Goal: Information Seeking & Learning: Learn about a topic

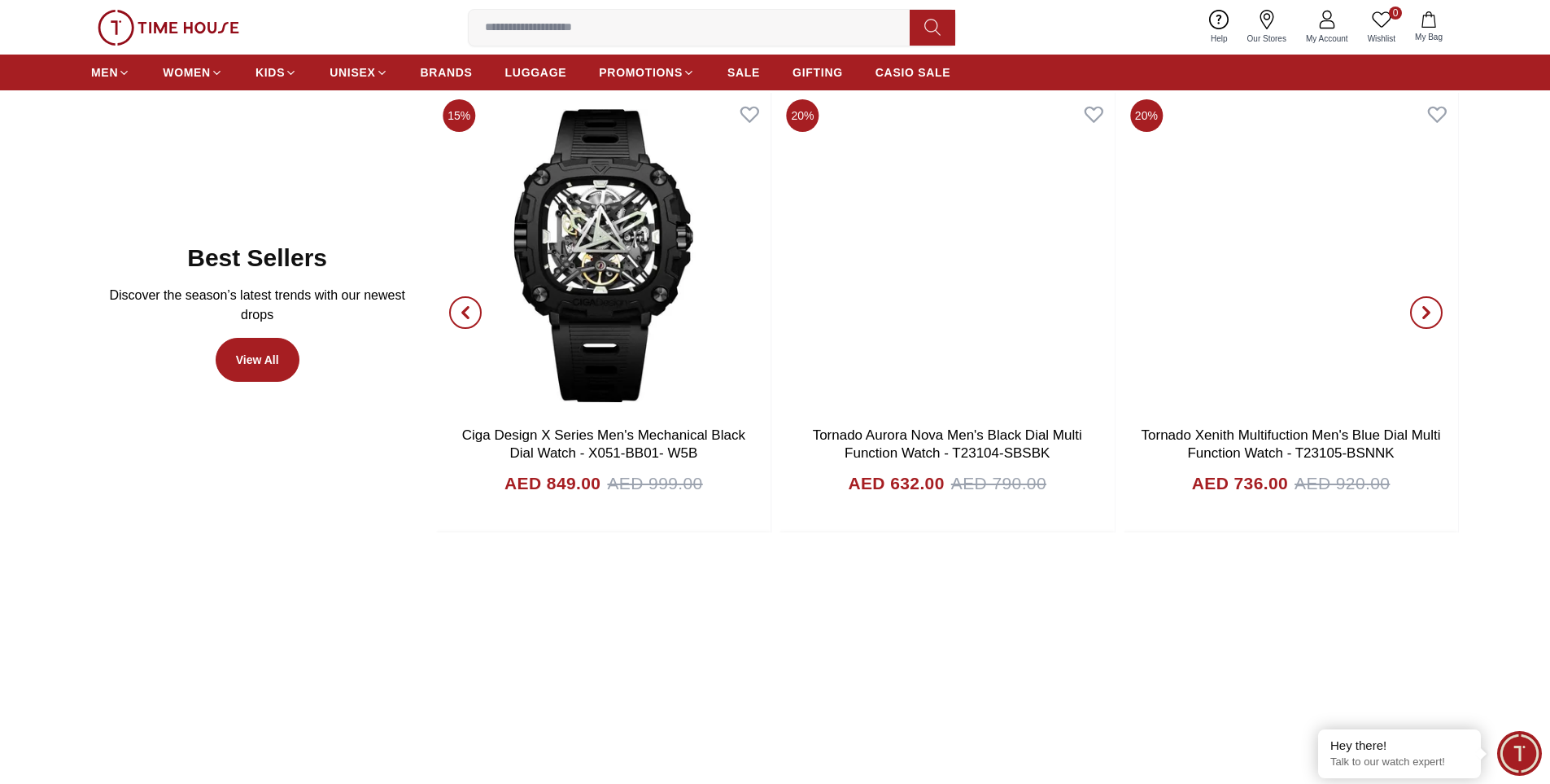
scroll to position [813, 0]
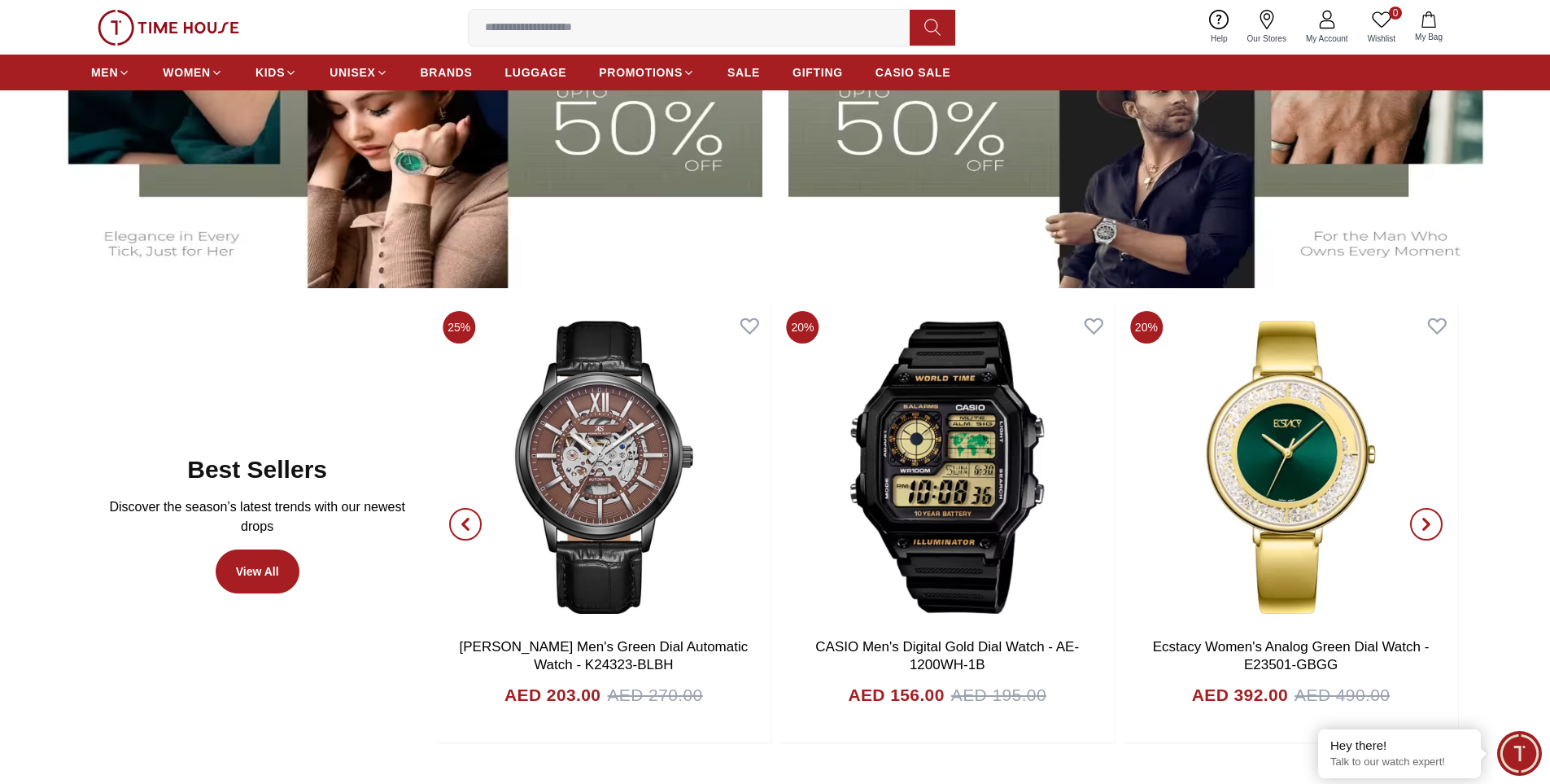
click at [1425, 524] on icon "button" at bounding box center [1427, 524] width 13 height 13
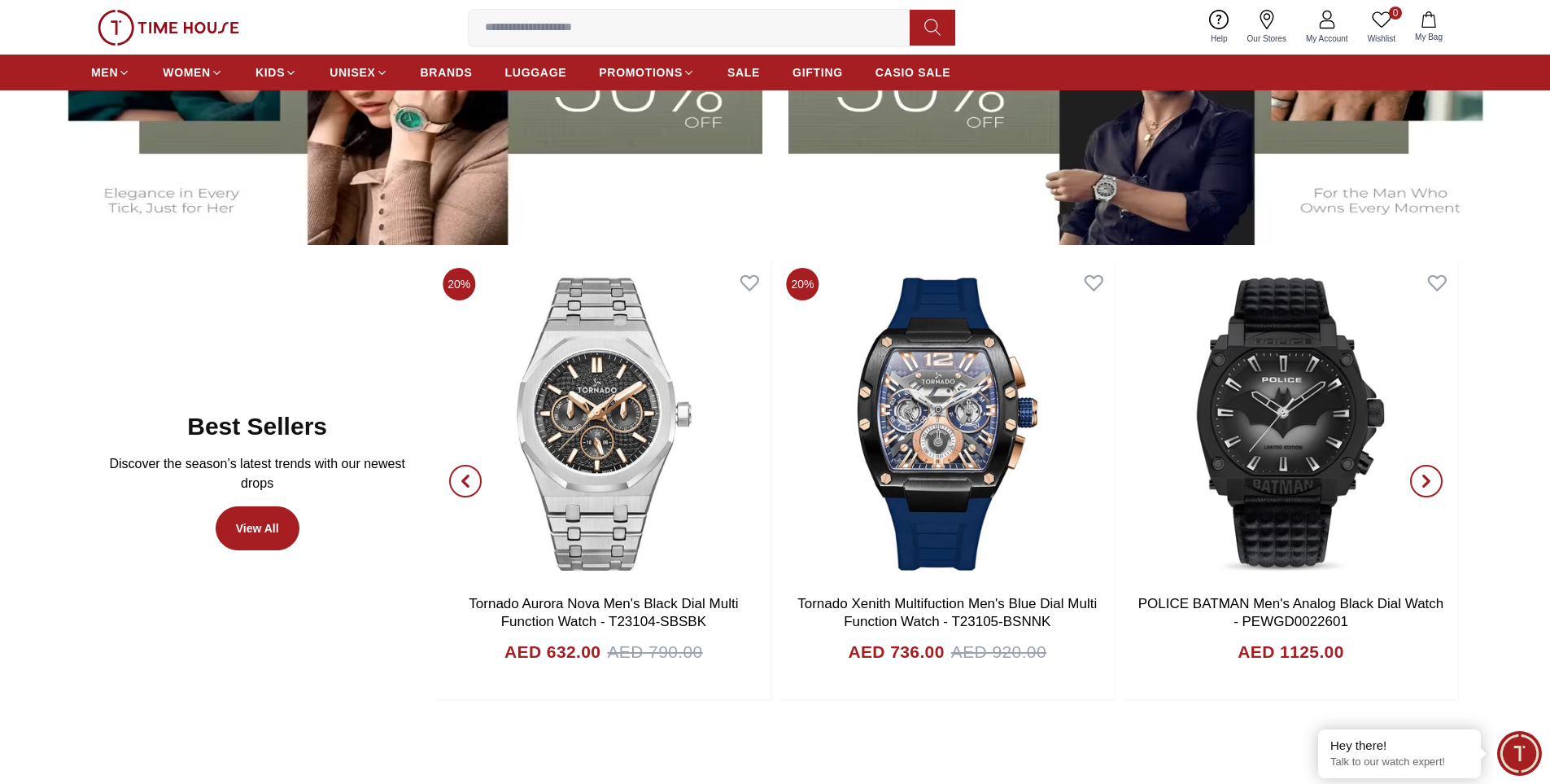
scroll to position [895, 0]
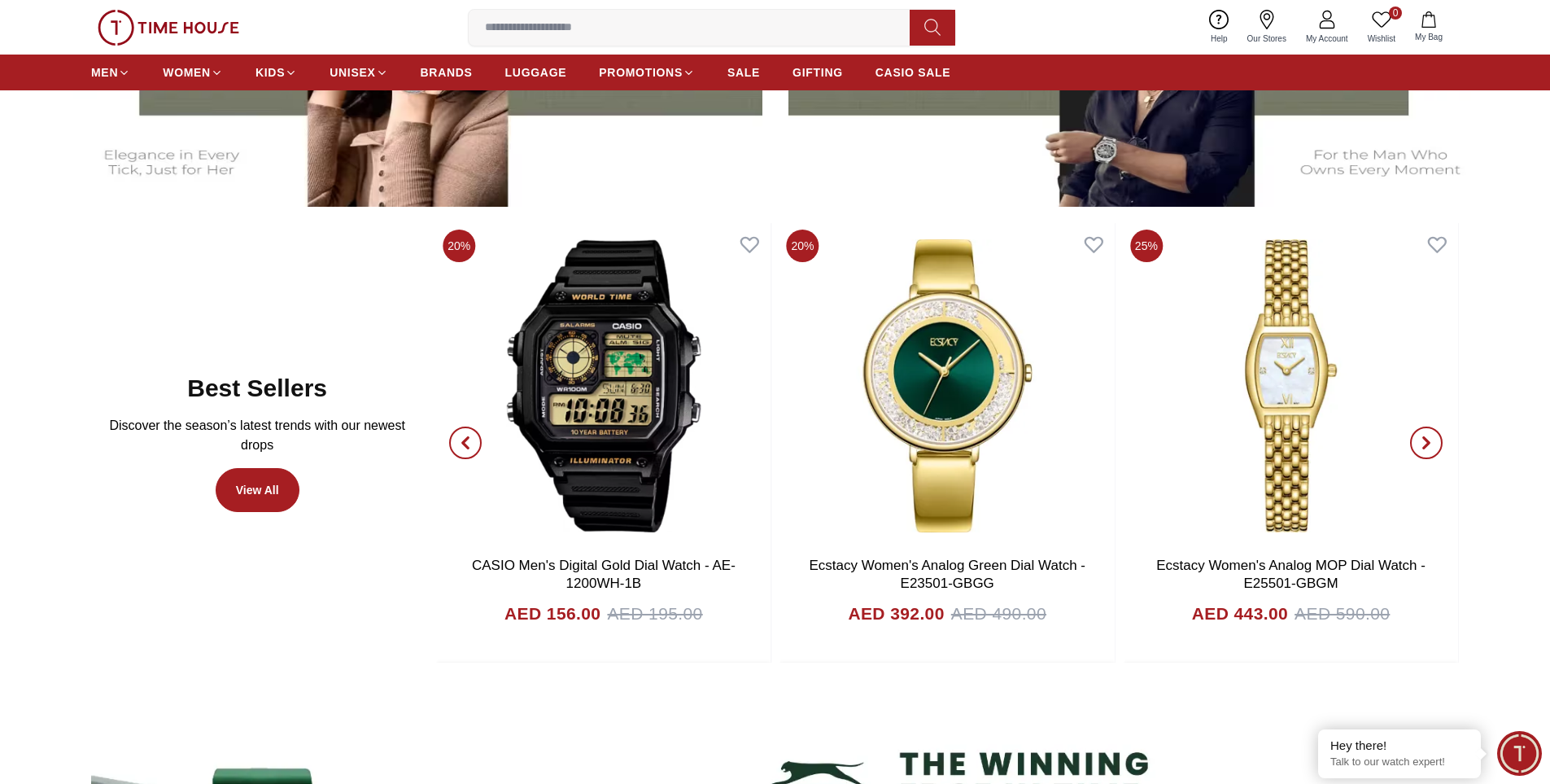
click at [464, 447] on icon "button" at bounding box center [465, 442] width 13 height 13
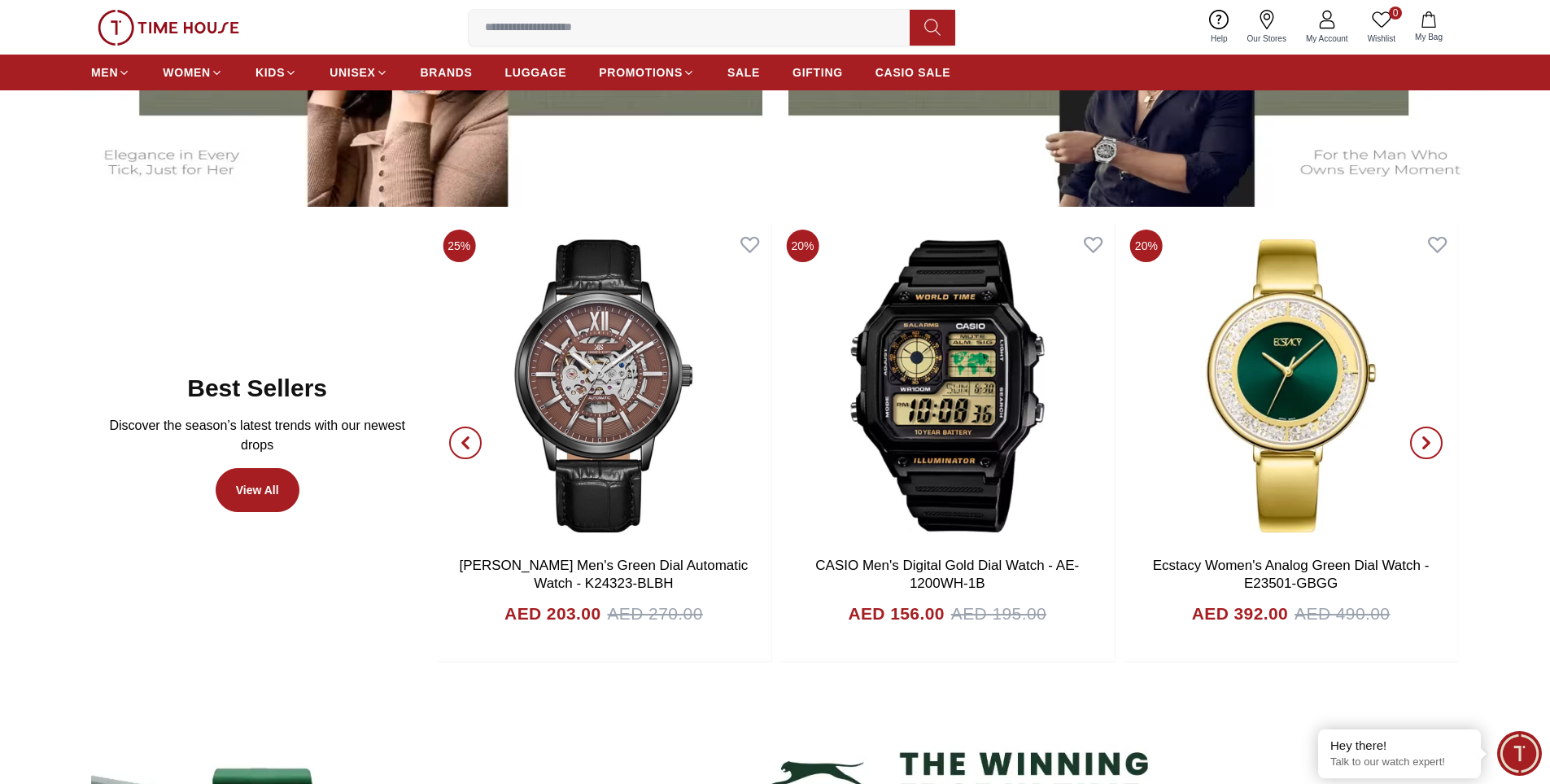
click at [1430, 441] on icon "button" at bounding box center [1427, 442] width 13 height 13
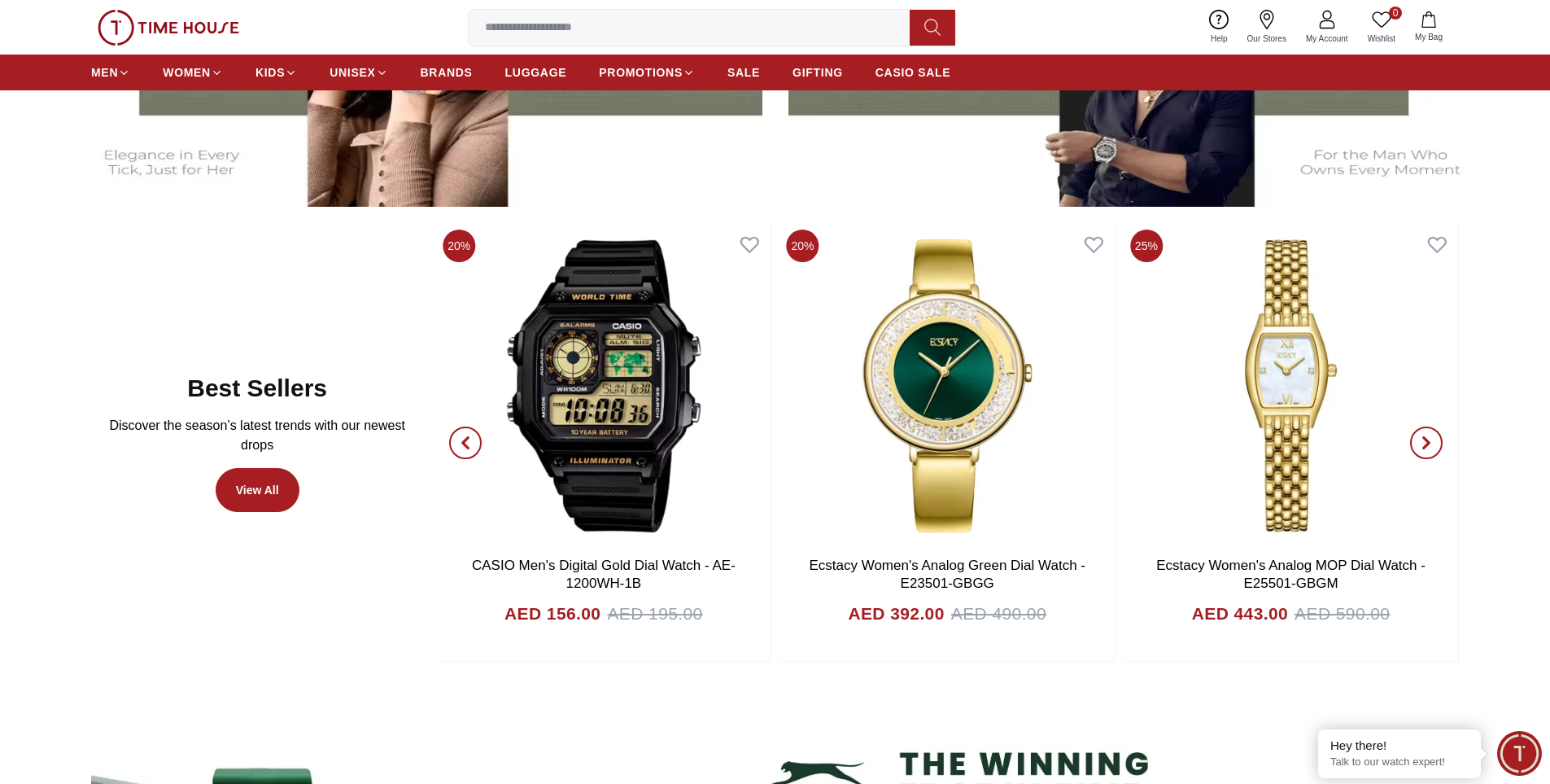
click at [1428, 441] on icon "button" at bounding box center [1427, 442] width 5 height 11
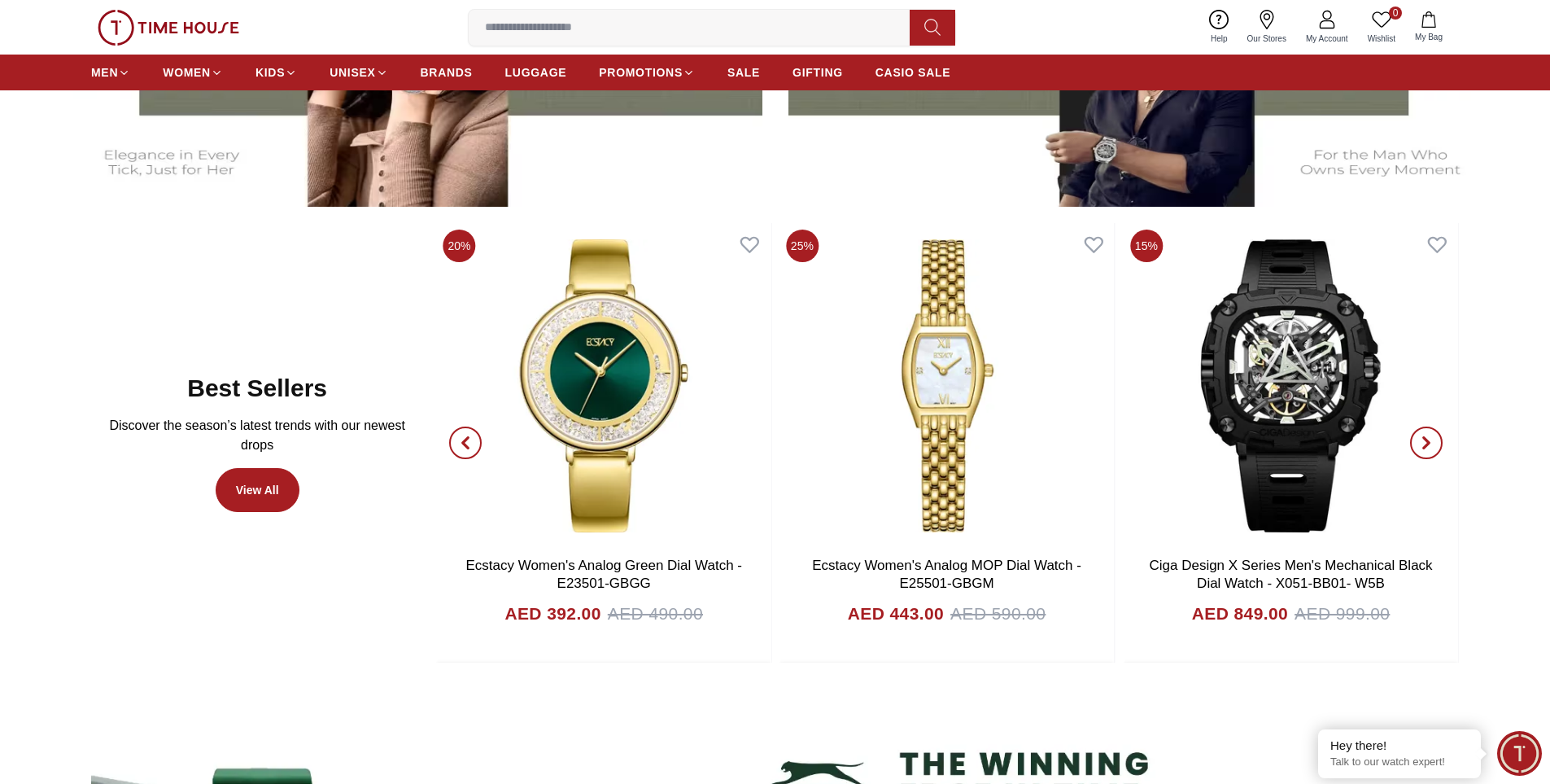
click at [1428, 441] on icon "button" at bounding box center [1427, 442] width 5 height 11
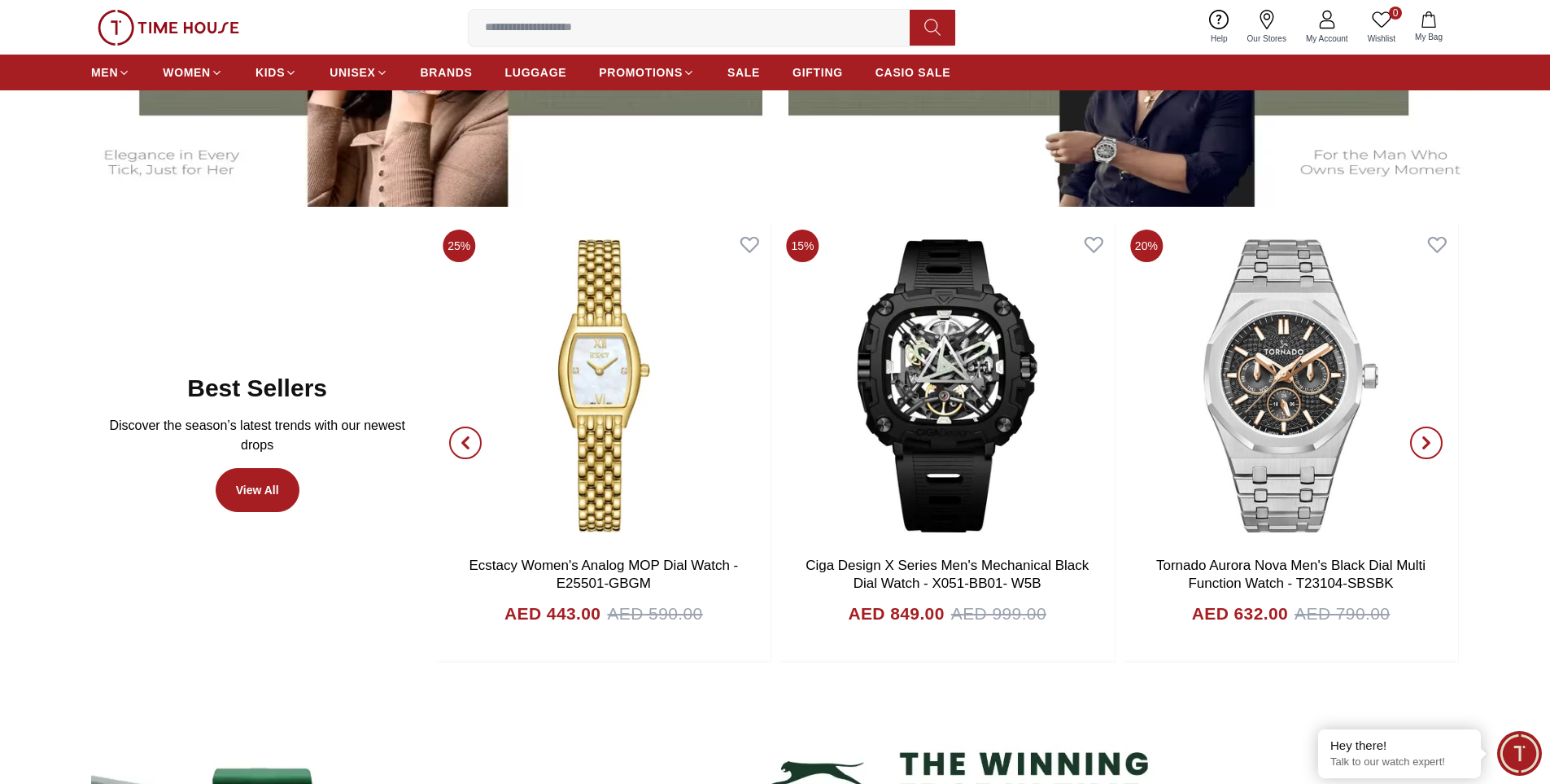
click at [1428, 441] on icon "button" at bounding box center [1427, 442] width 5 height 11
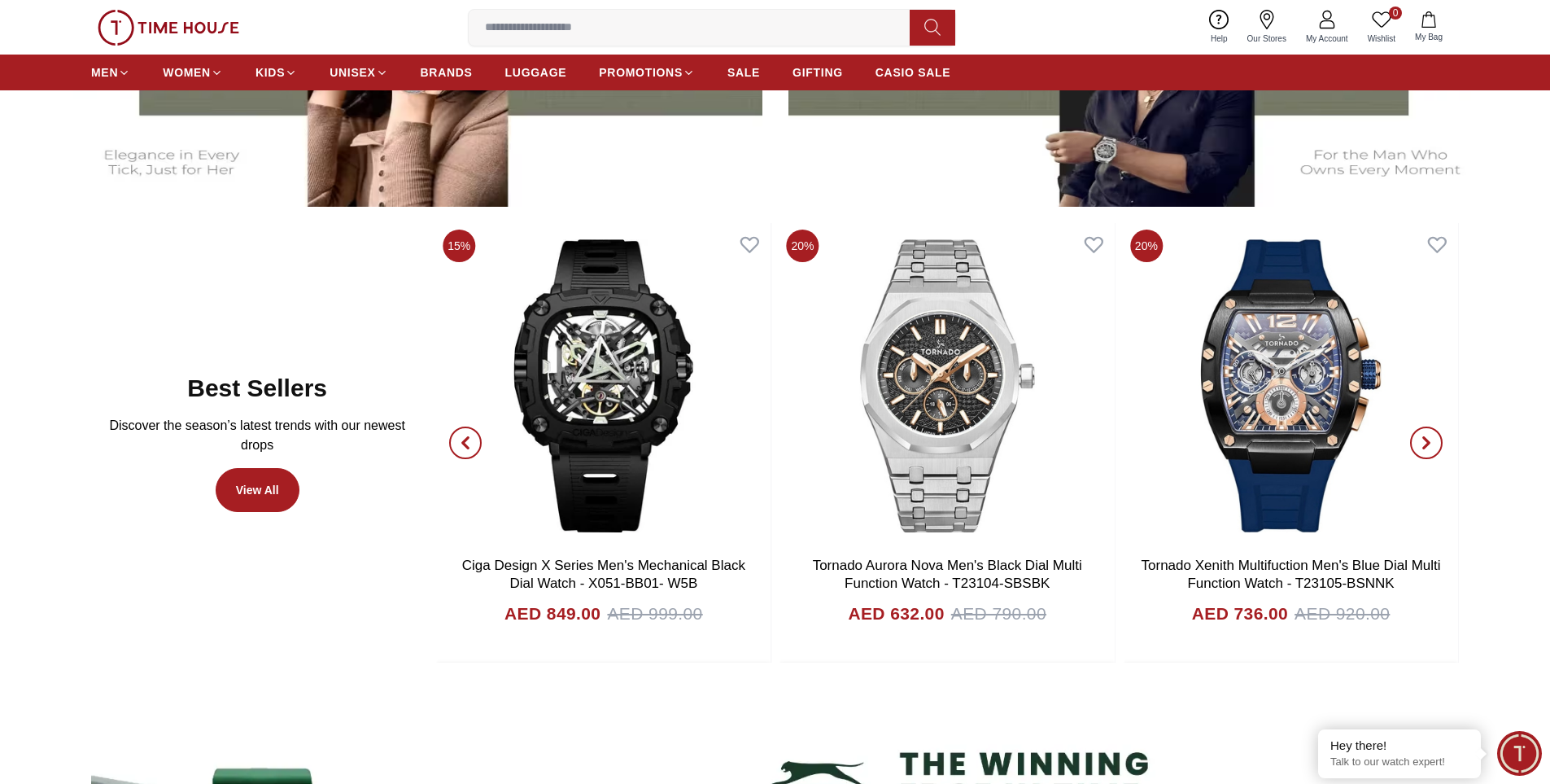
click at [1428, 441] on icon "button" at bounding box center [1427, 442] width 5 height 11
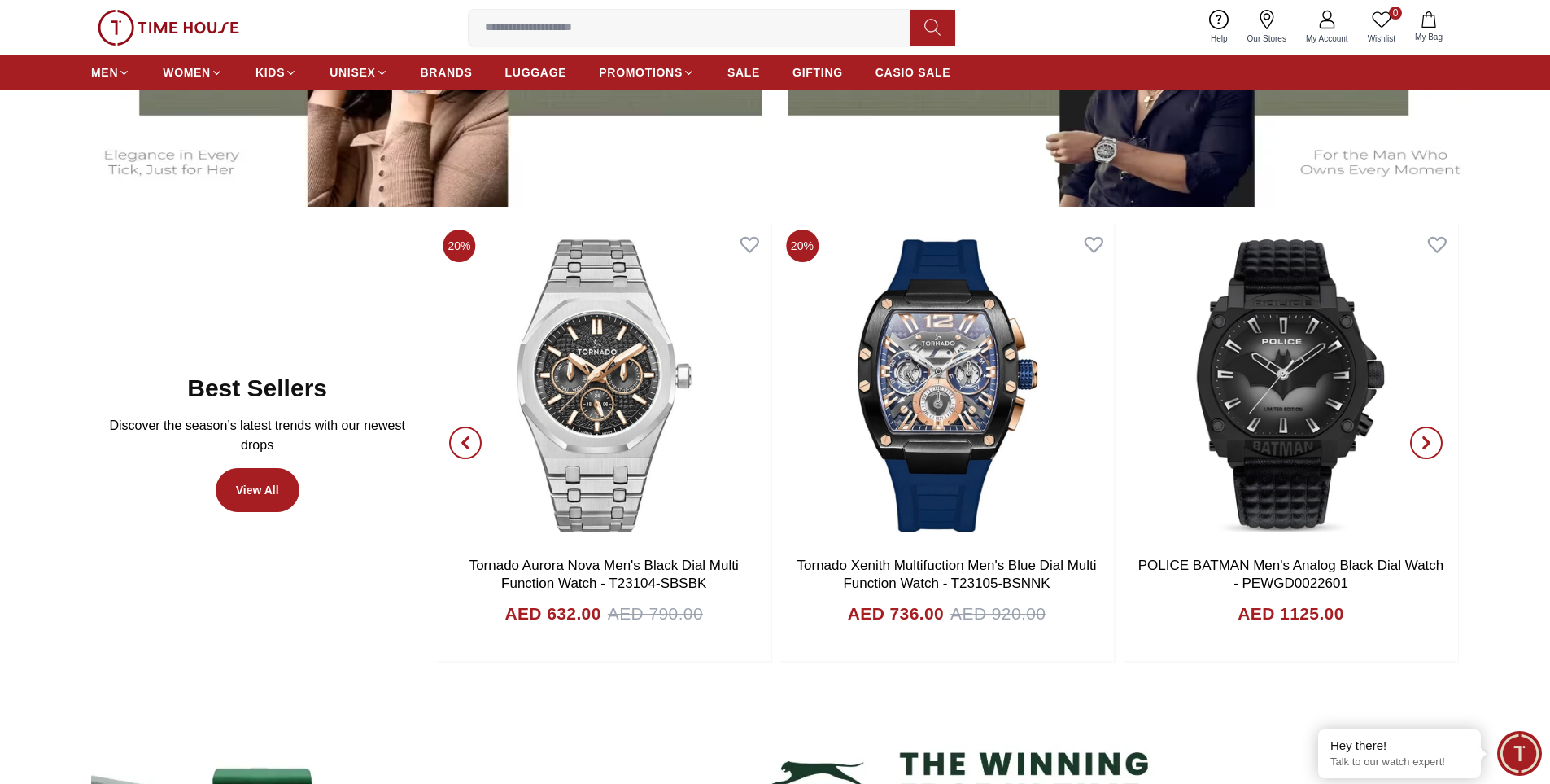
click at [1428, 441] on icon "button" at bounding box center [1427, 442] width 5 height 11
click at [1425, 442] on icon "button" at bounding box center [1427, 442] width 13 height 13
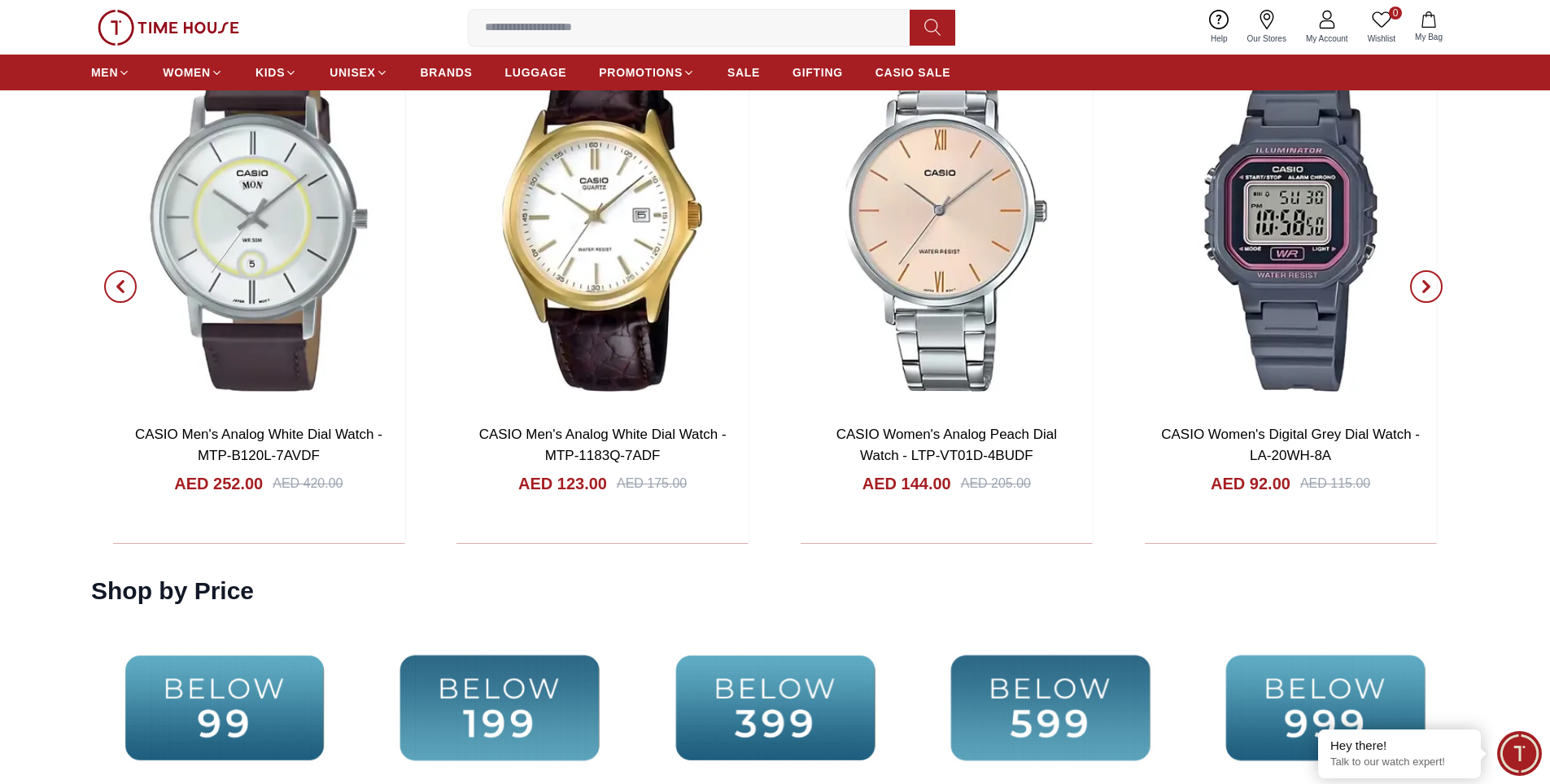
scroll to position [3256, 0]
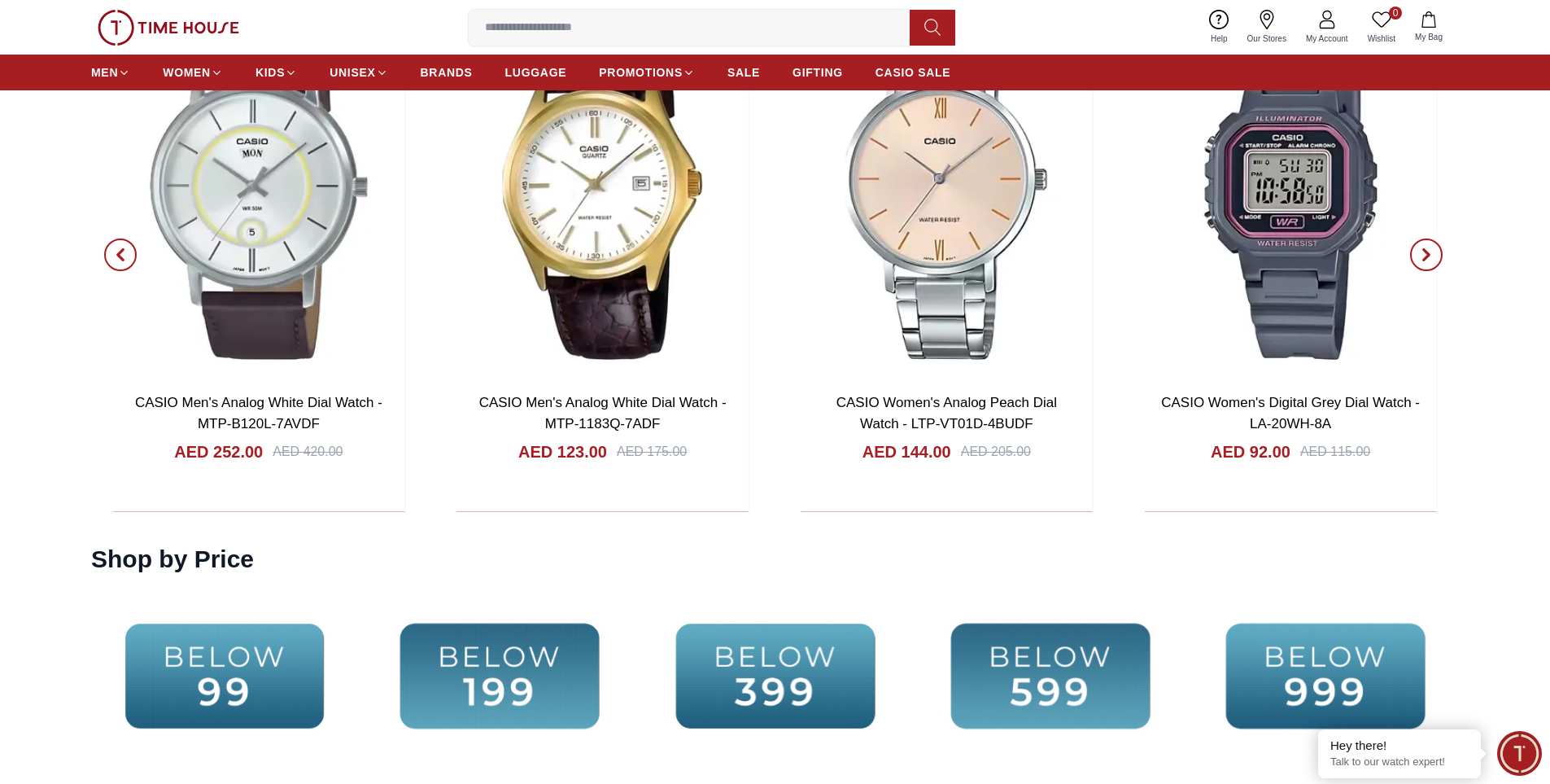
click at [1431, 246] on span "button" at bounding box center [1427, 255] width 33 height 33
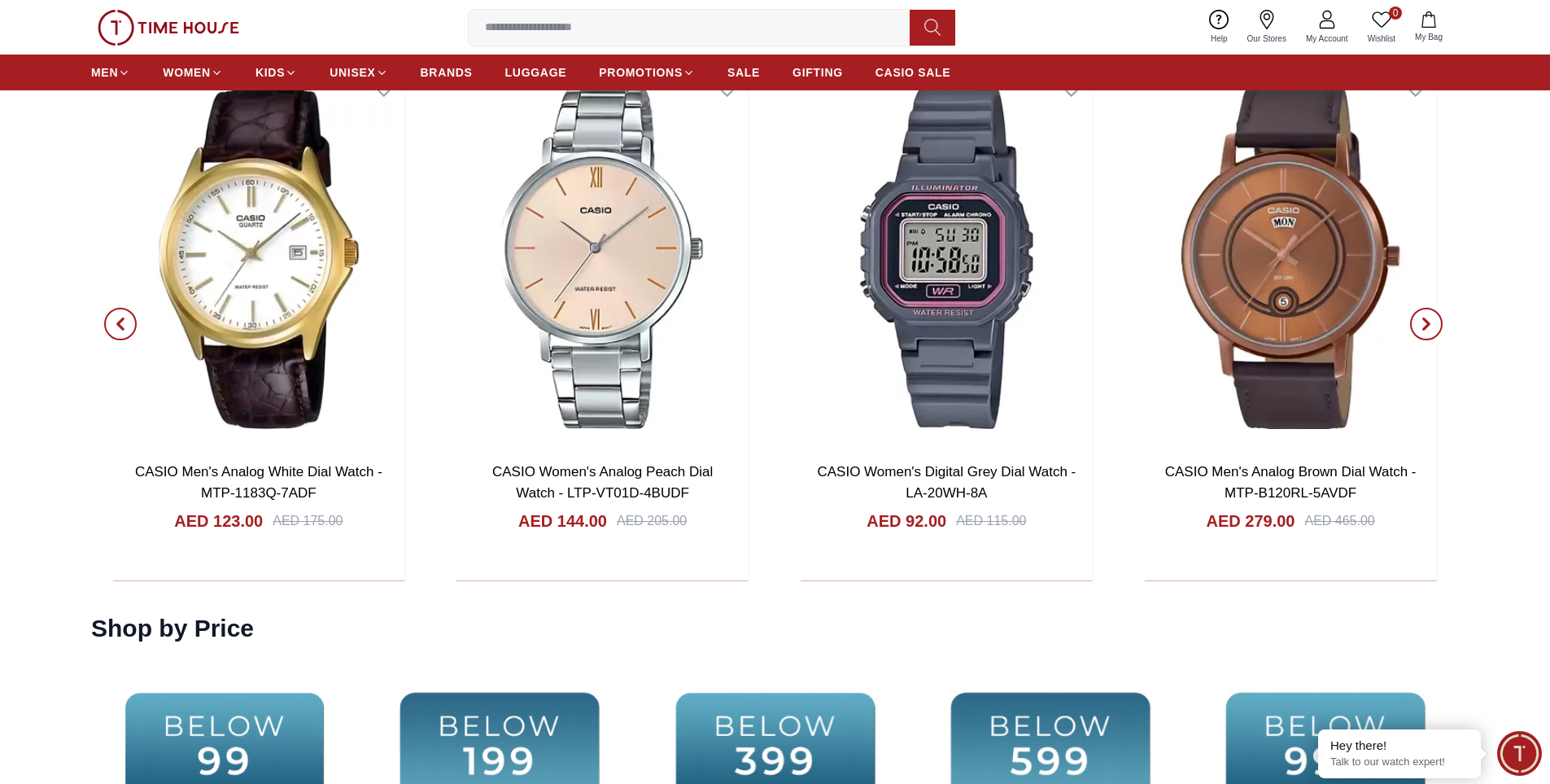
scroll to position [3093, 0]
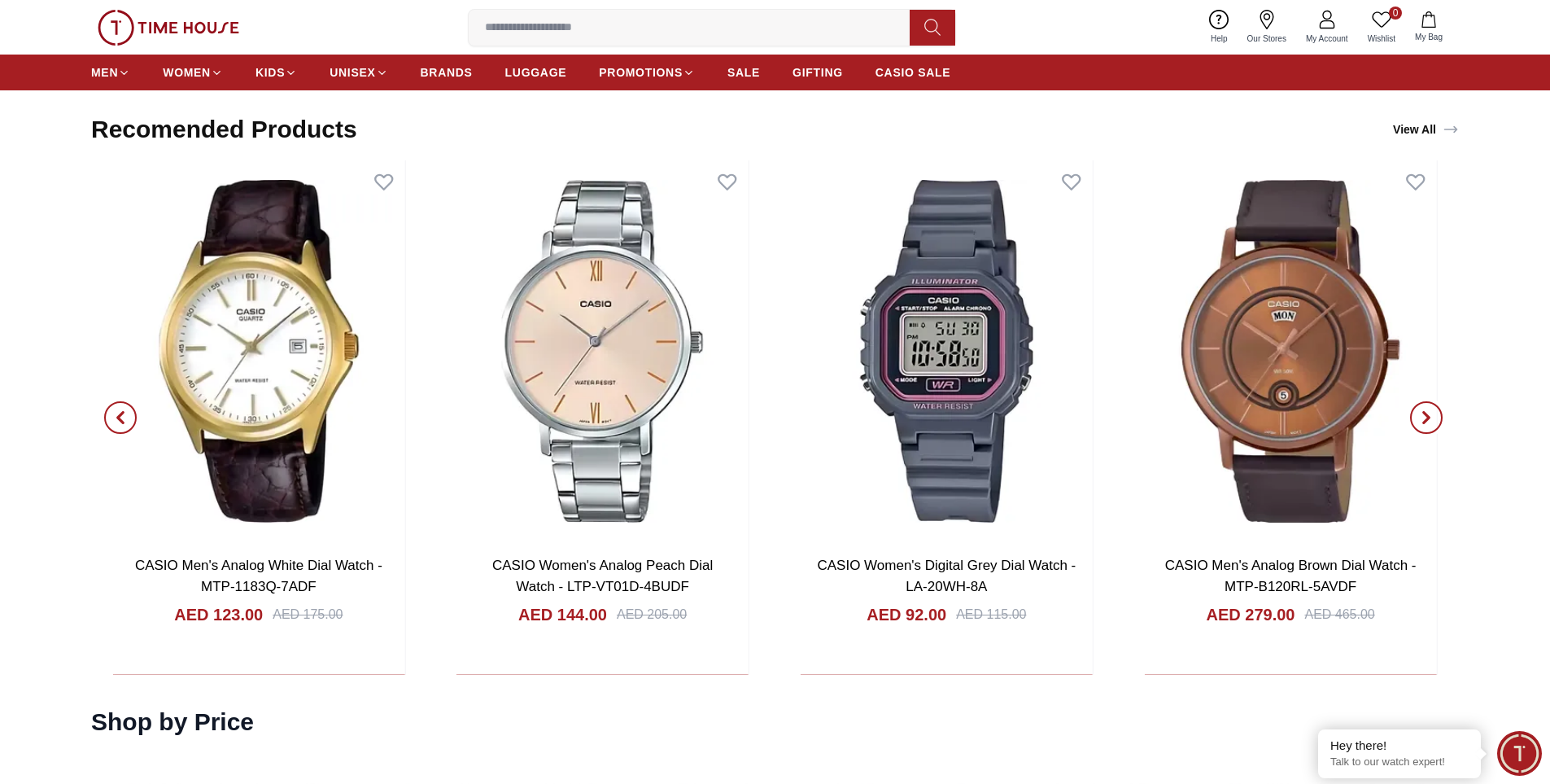
click at [1426, 420] on icon "button" at bounding box center [1427, 418] width 5 height 11
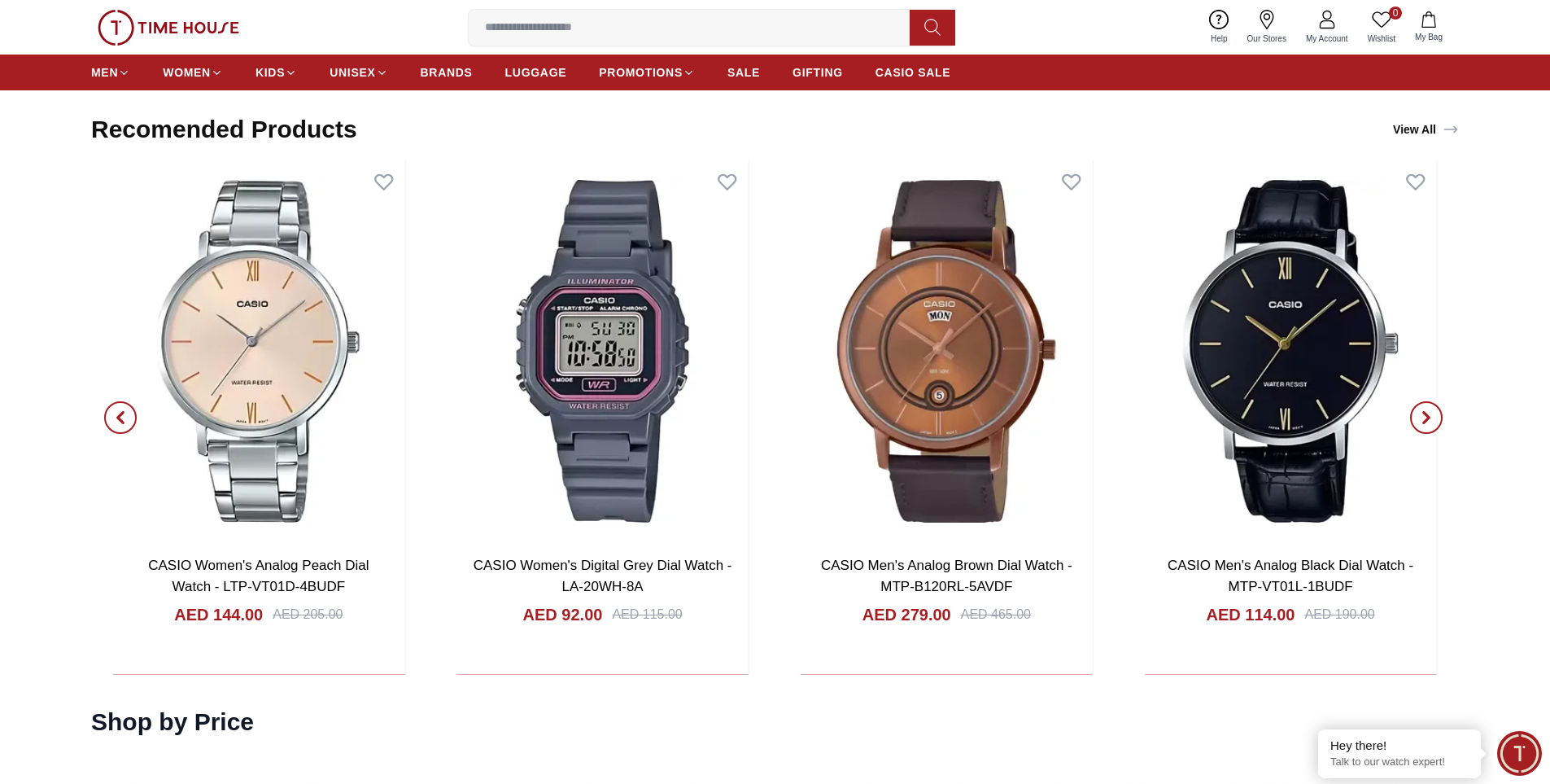
click at [1429, 413] on icon "button" at bounding box center [1427, 418] width 13 height 13
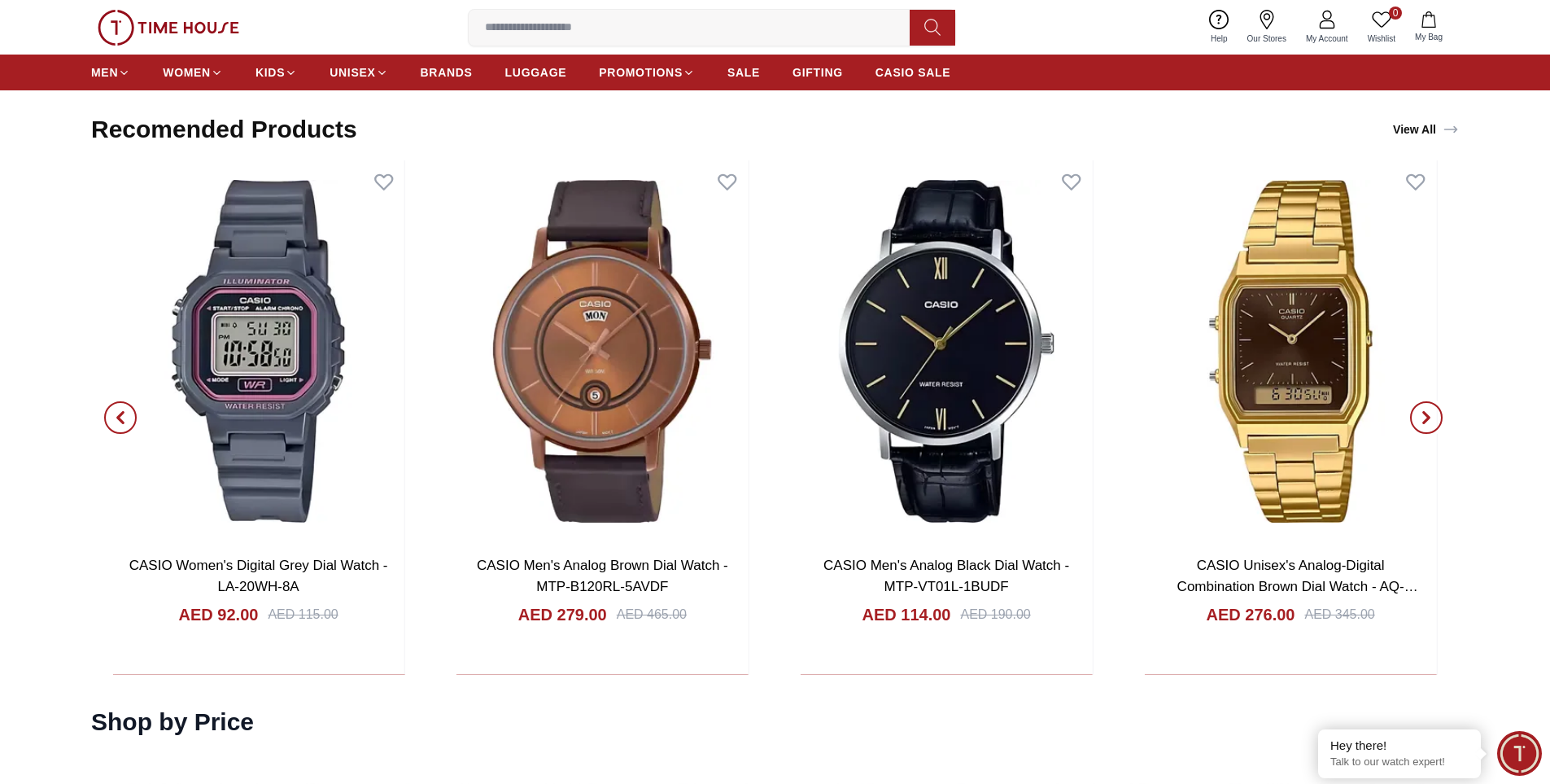
click at [1430, 414] on icon "button" at bounding box center [1427, 418] width 13 height 13
click at [1430, 415] on icon "button" at bounding box center [1427, 418] width 13 height 13
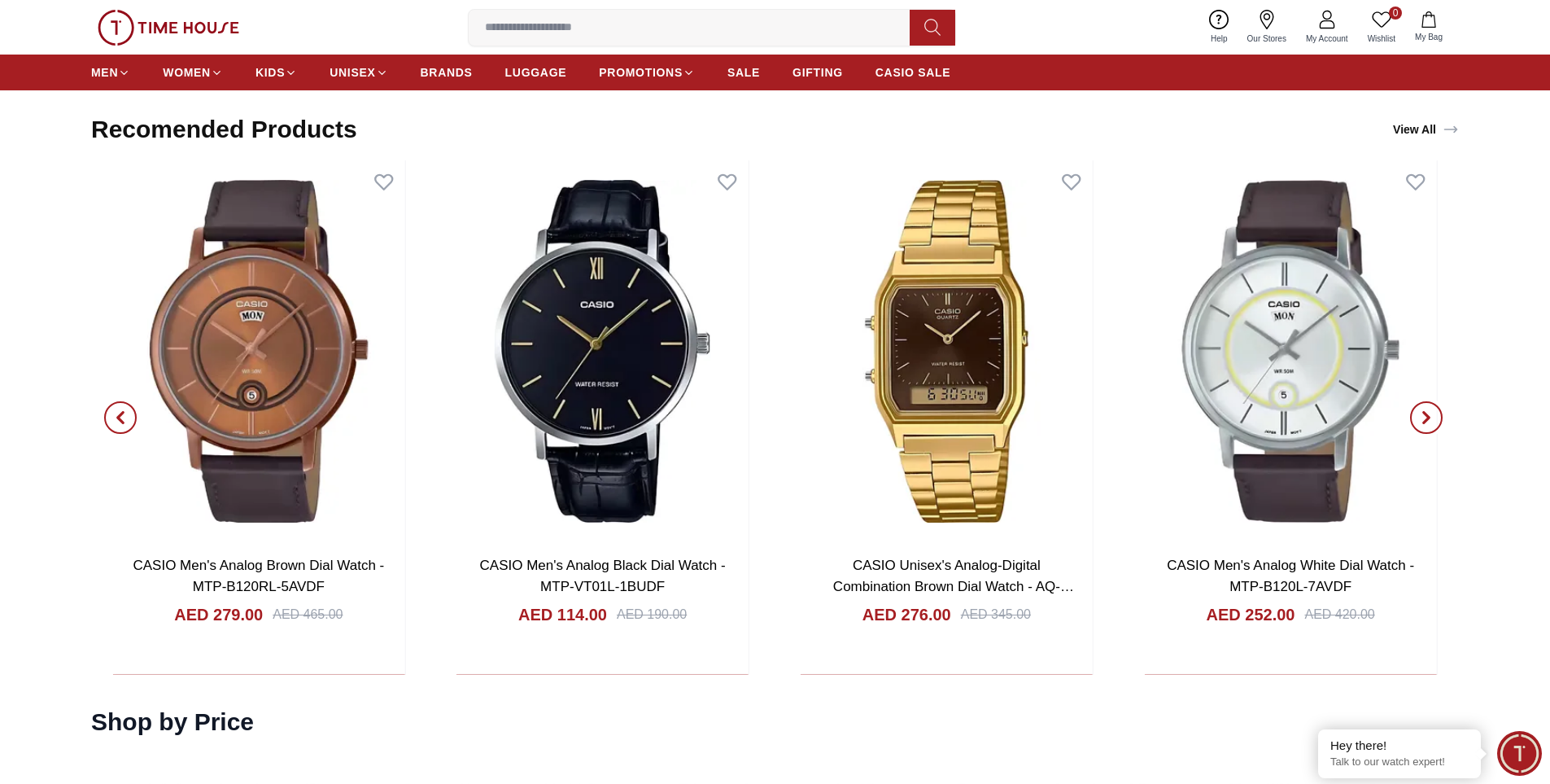
click at [1432, 419] on icon "button" at bounding box center [1427, 418] width 13 height 13
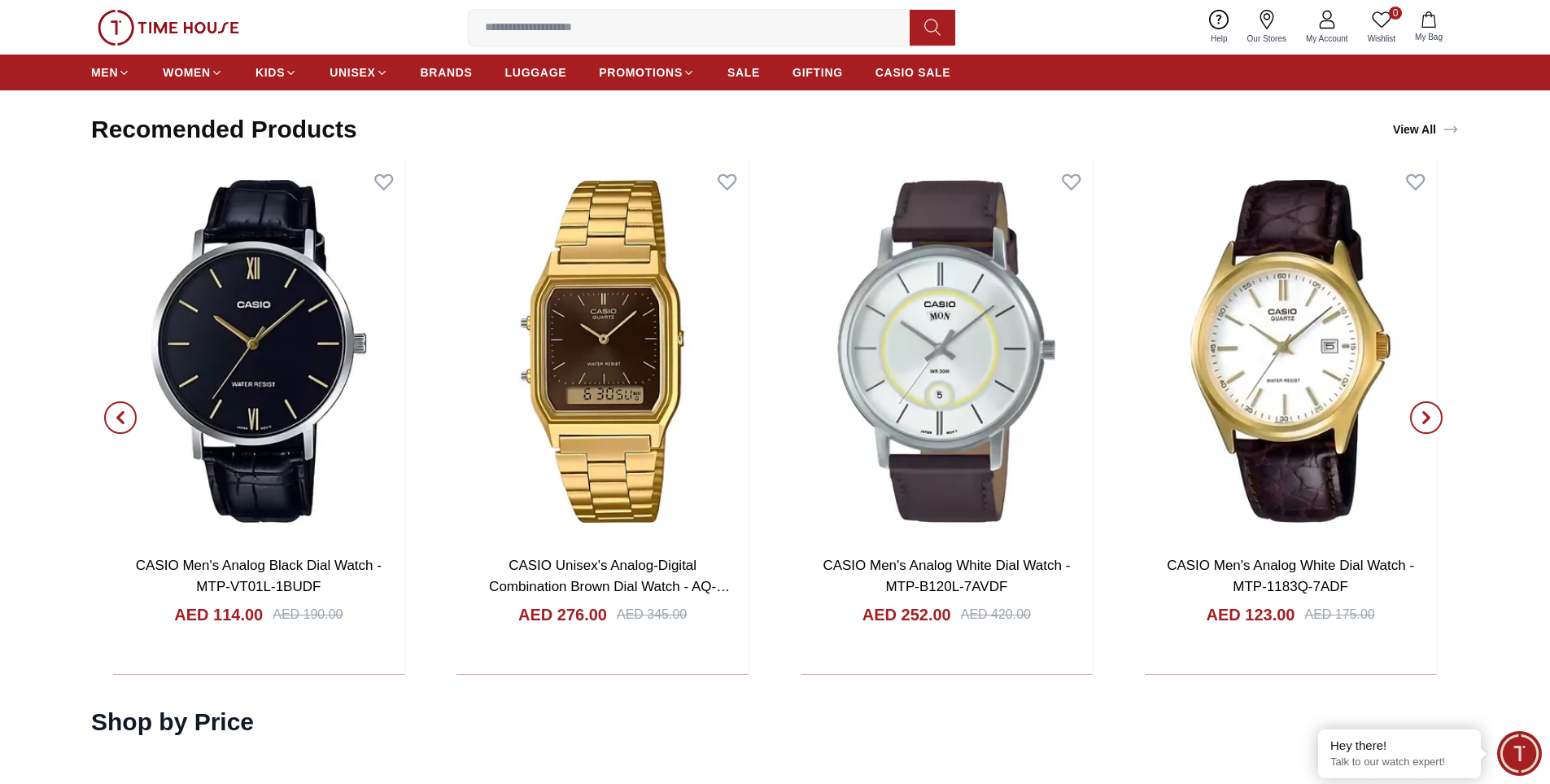
click at [1424, 418] on icon "button" at bounding box center [1427, 418] width 13 height 13
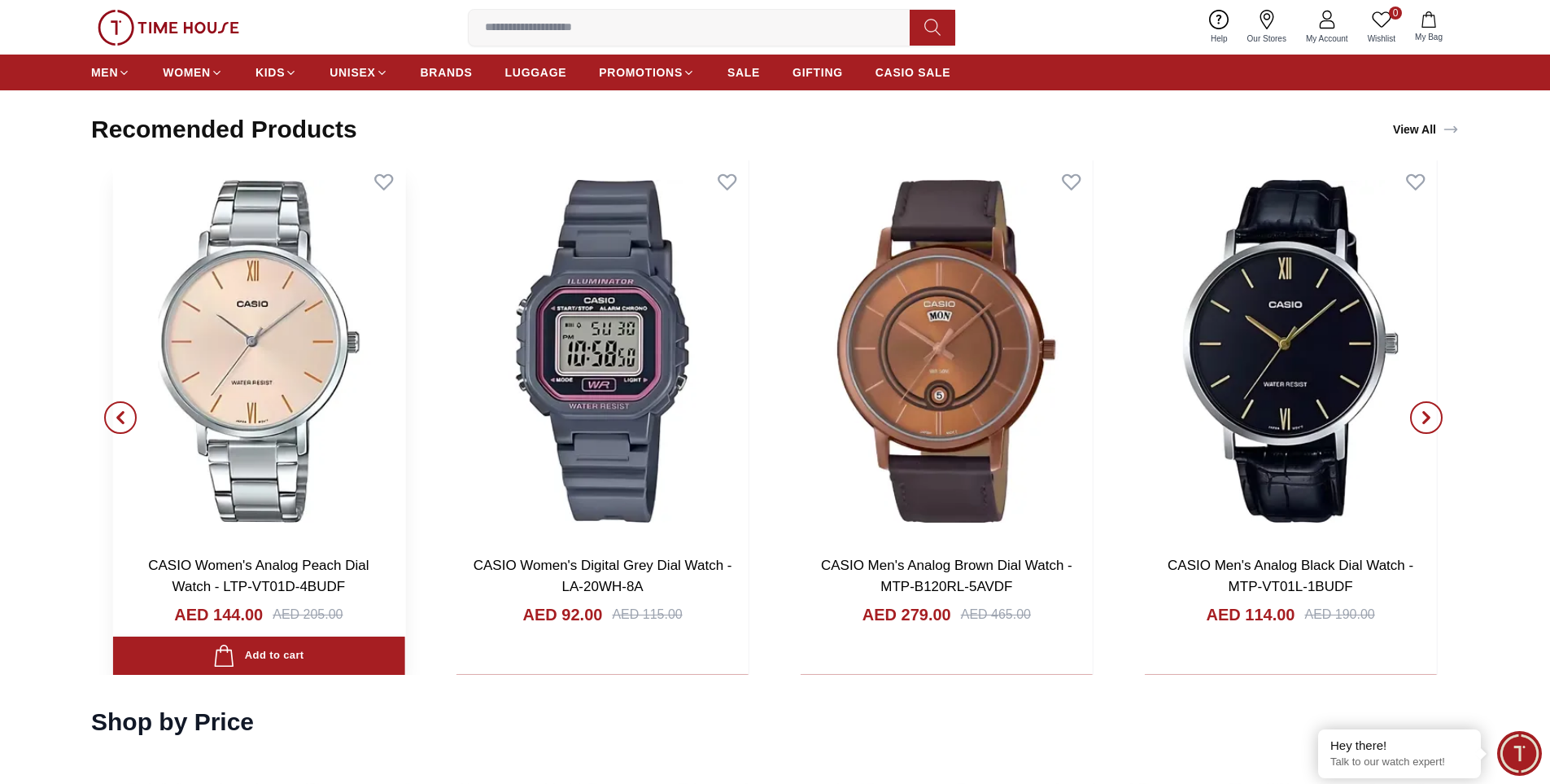
click at [283, 364] on img at bounding box center [258, 351] width 292 height 382
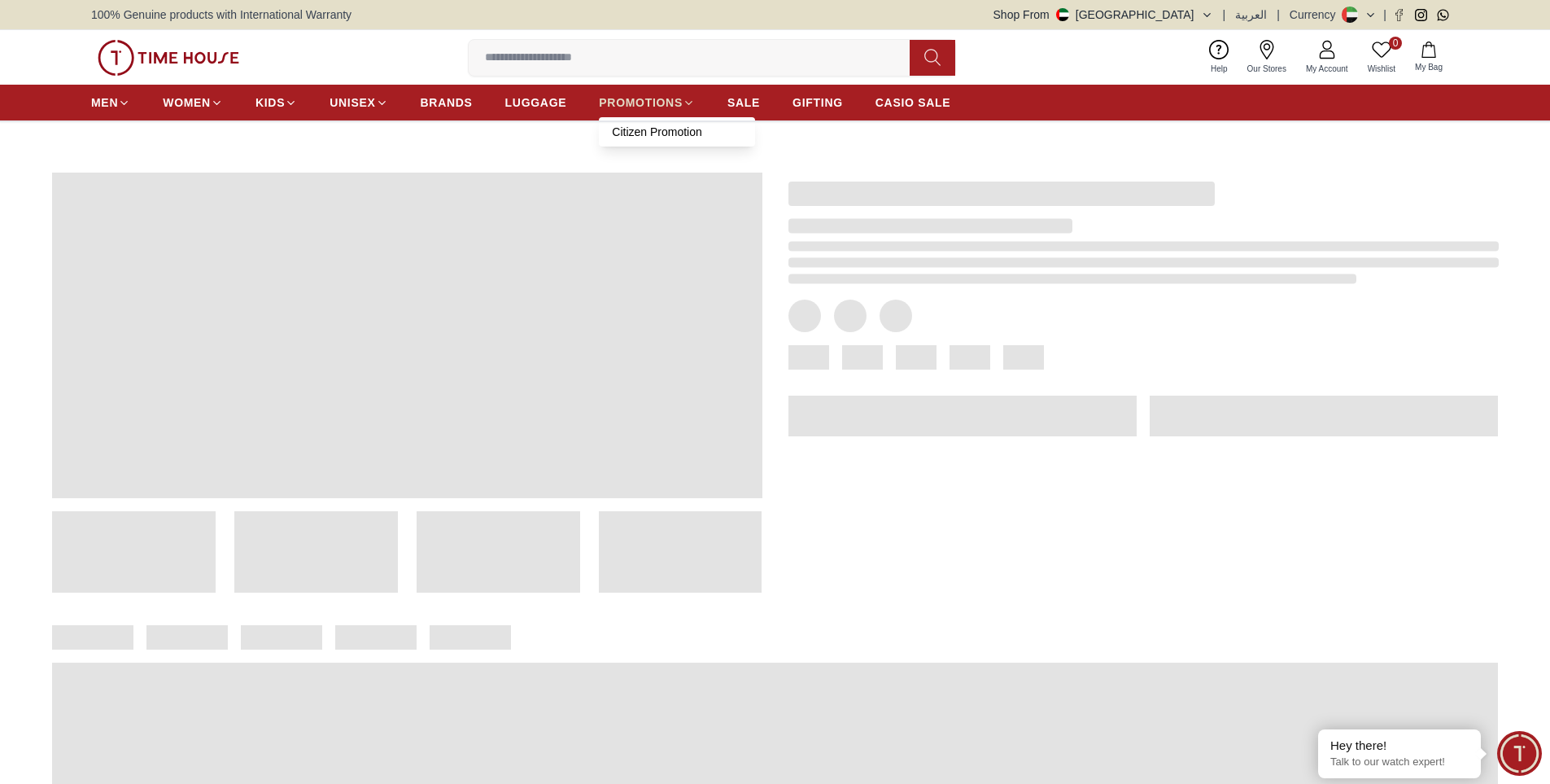
click at [677, 106] on span "PROMOTIONS" at bounding box center [641, 102] width 84 height 16
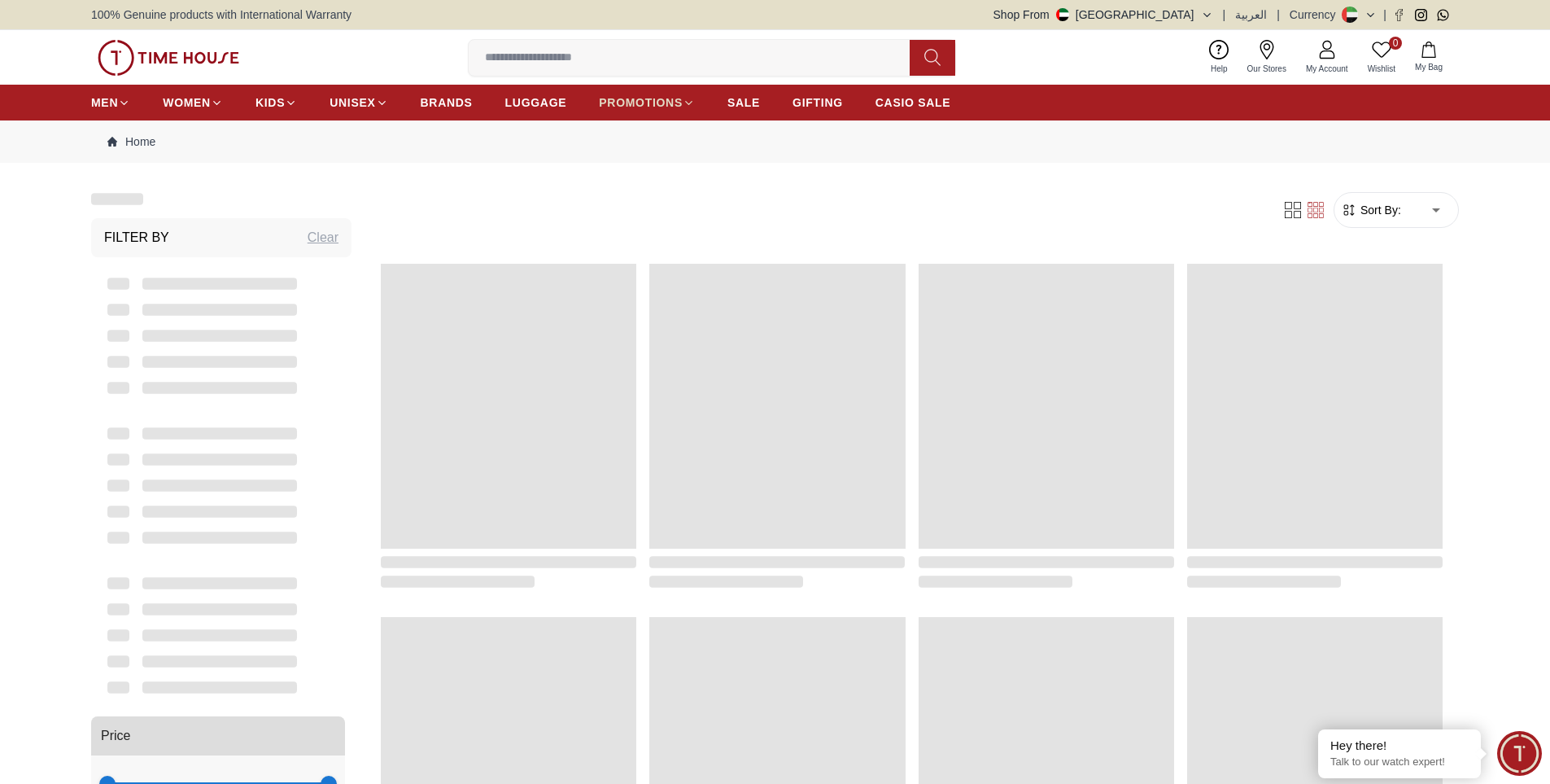
click at [677, 106] on span "PROMOTIONS" at bounding box center [641, 102] width 84 height 16
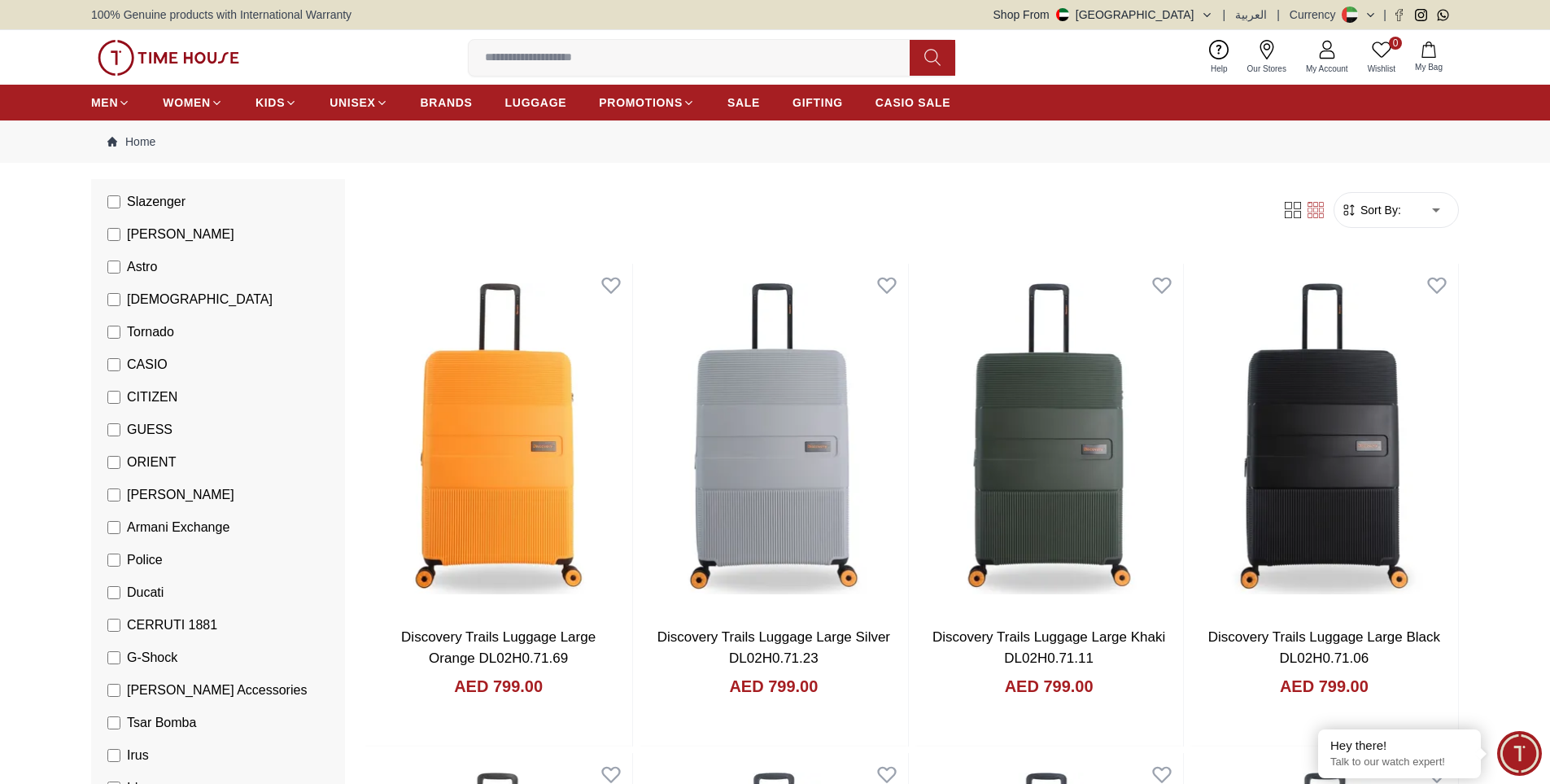
scroll to position [244, 0]
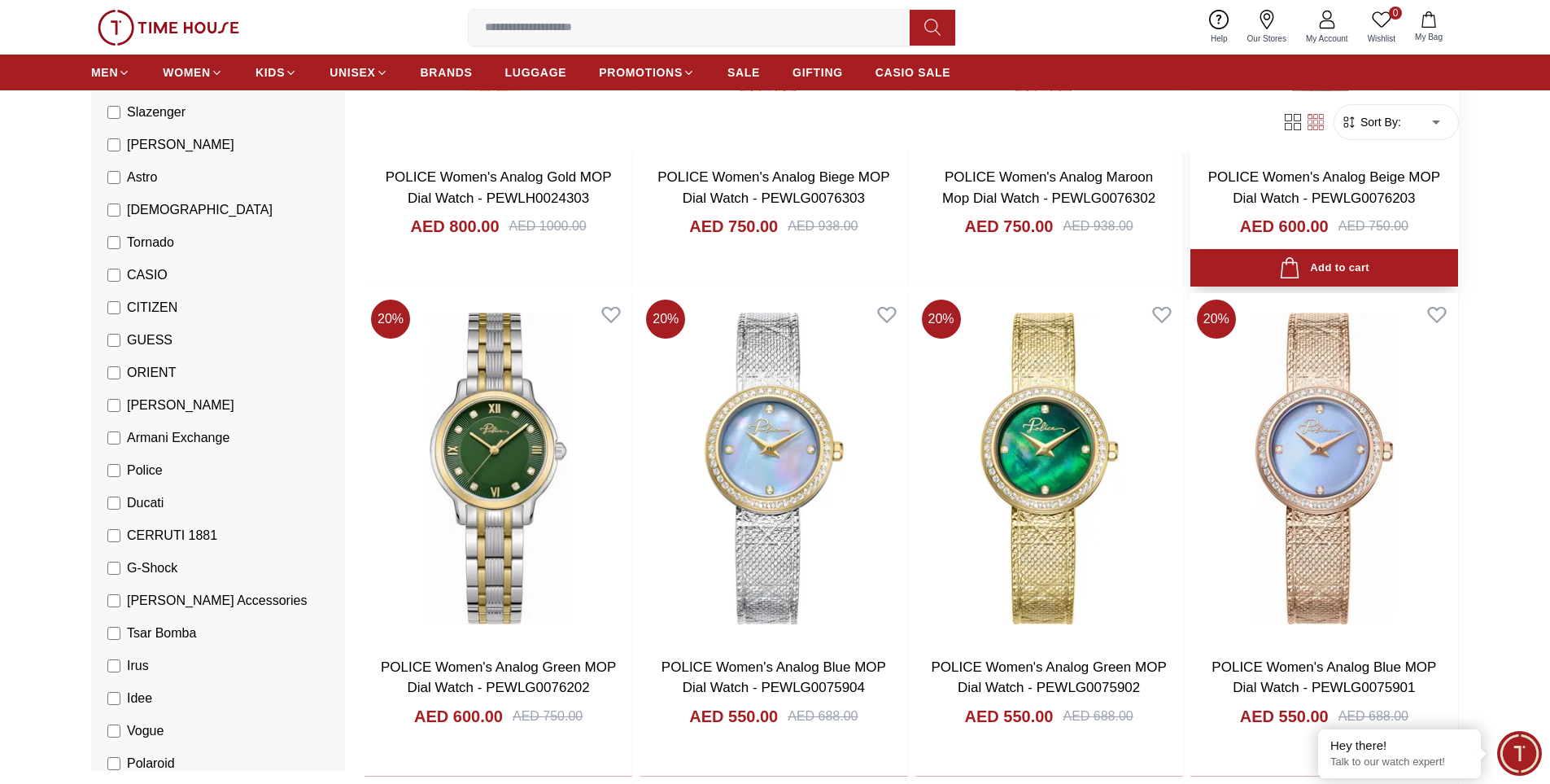
scroll to position [488, 0]
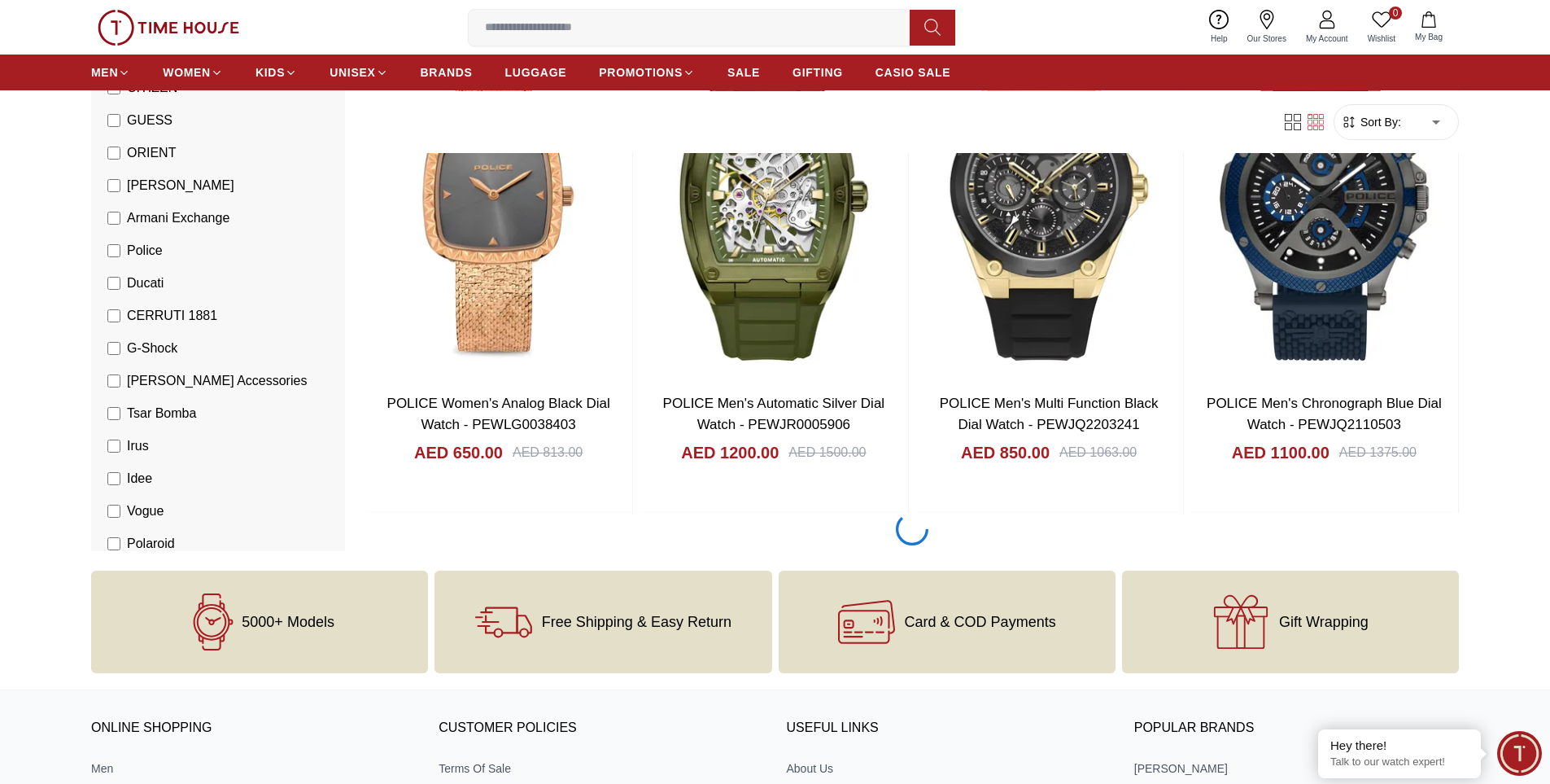
scroll to position [2197, 0]
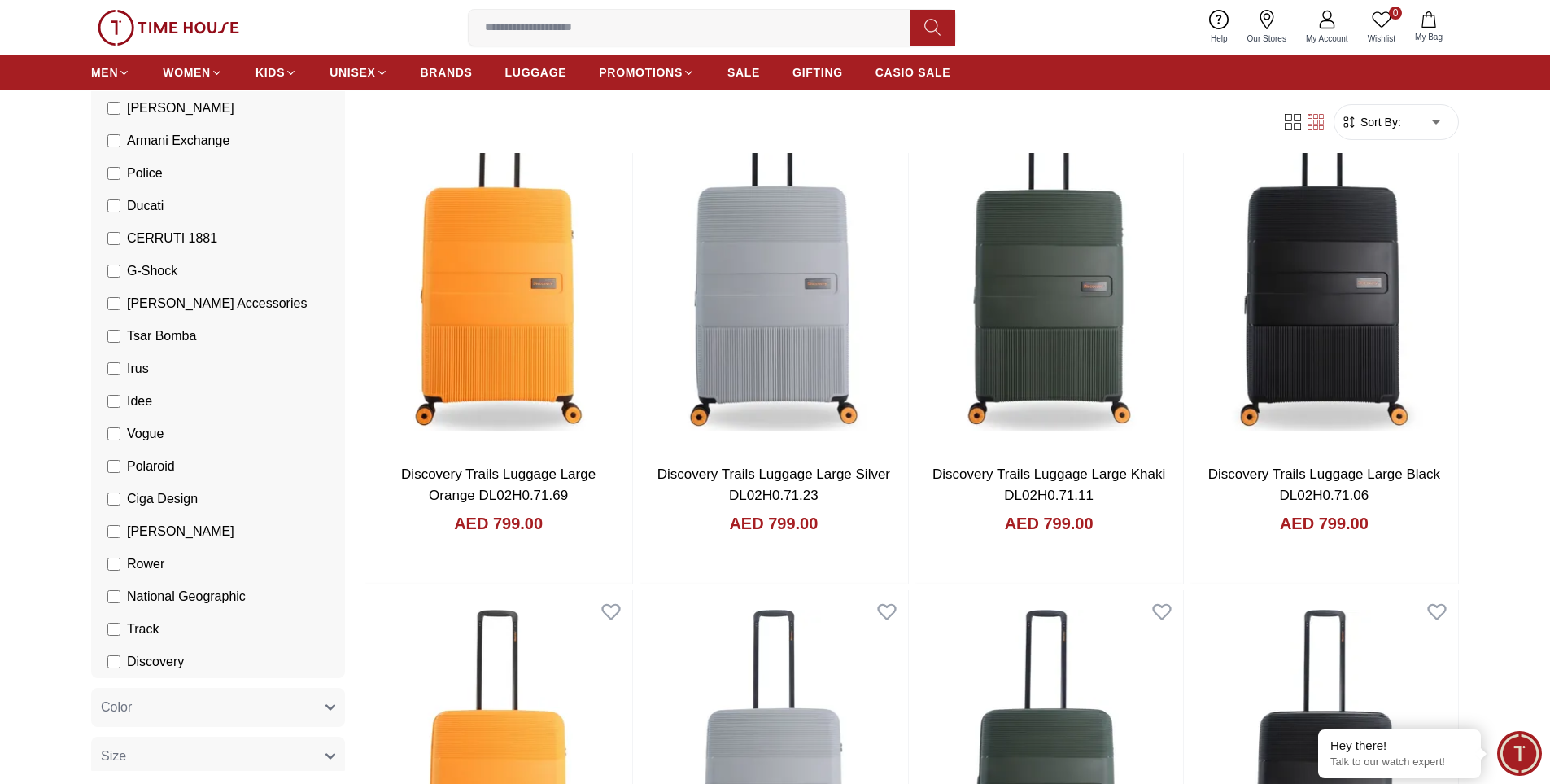
scroll to position [569, 0]
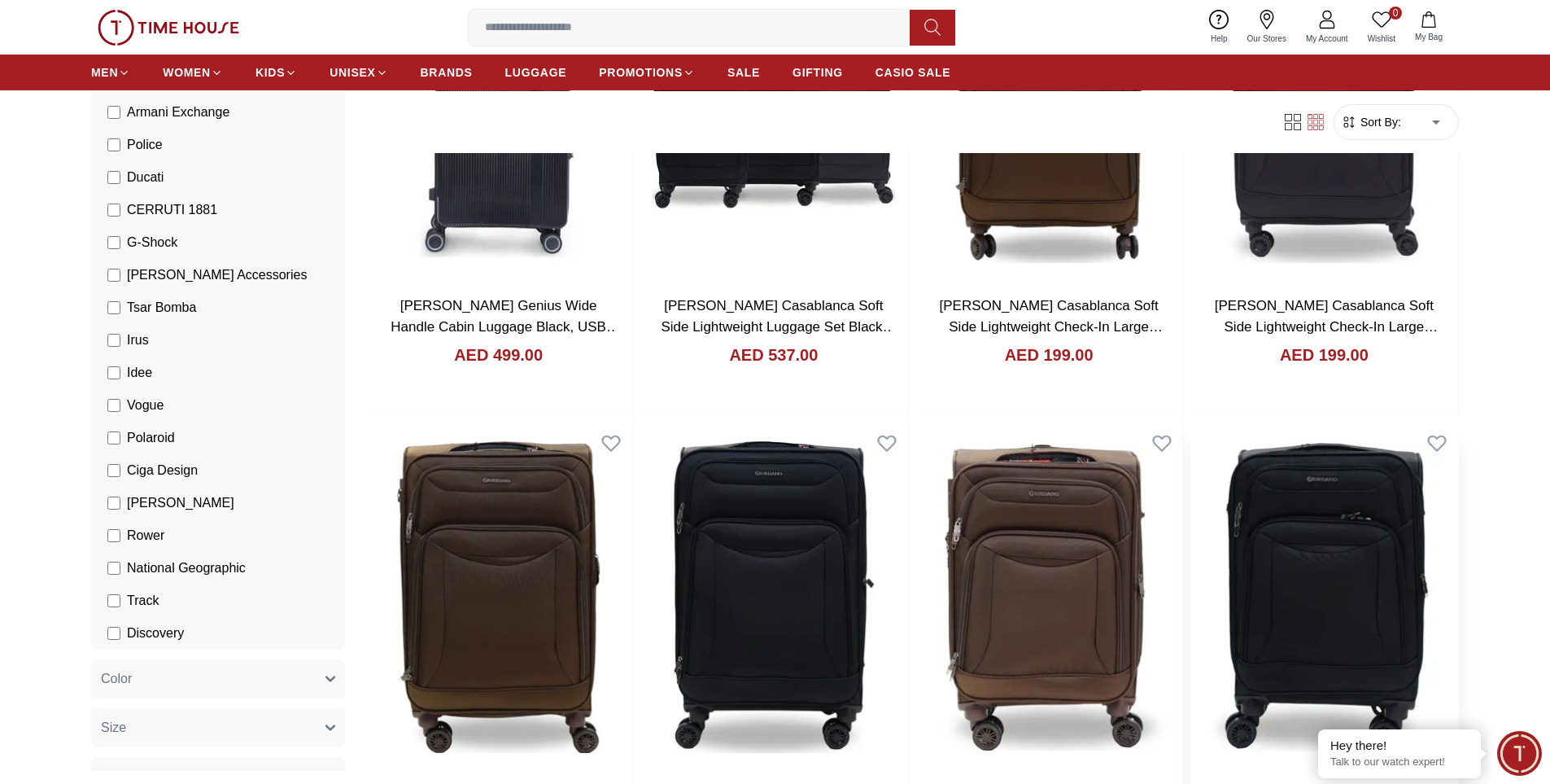
scroll to position [325, 0]
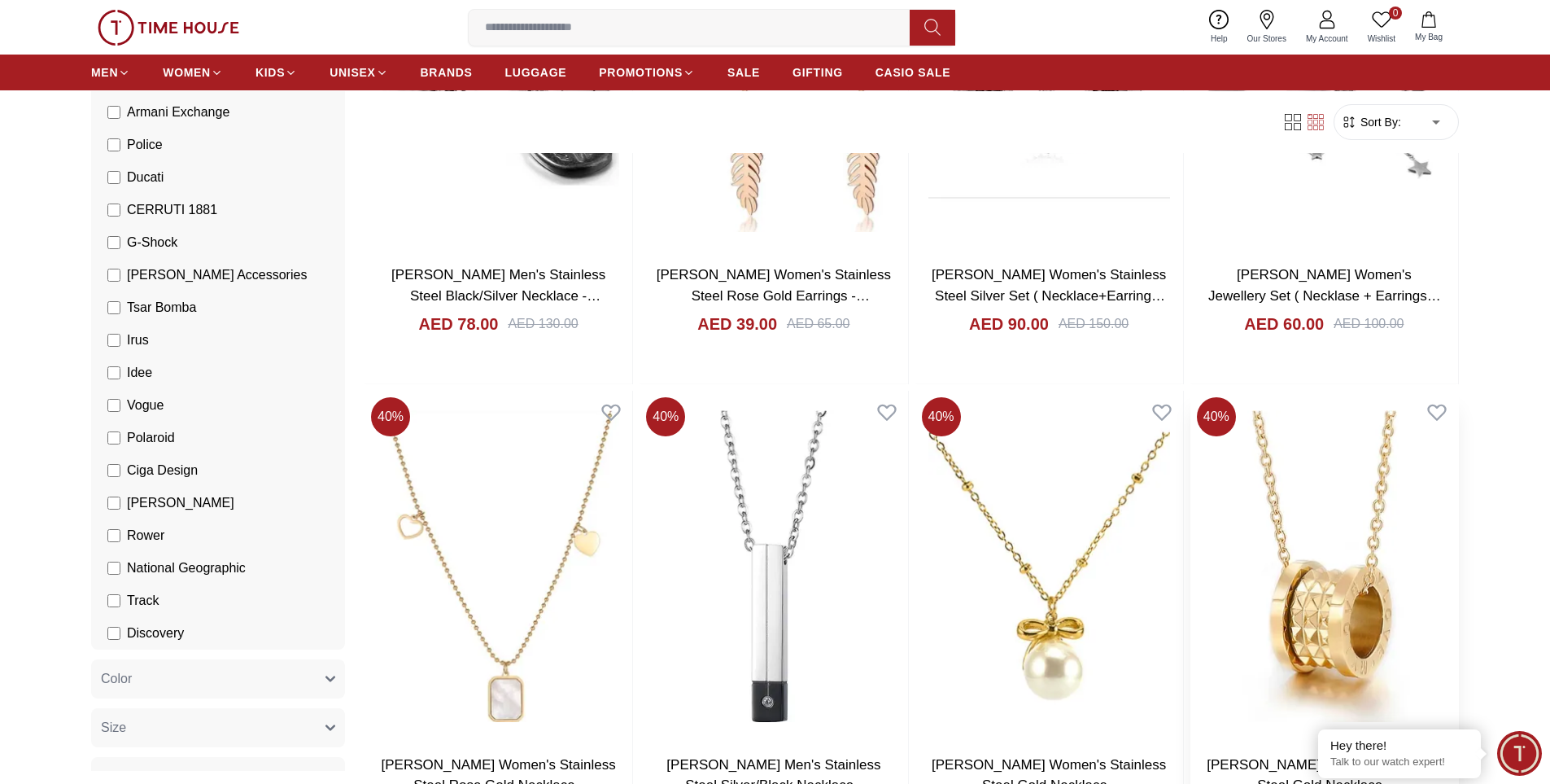
scroll to position [325, 0]
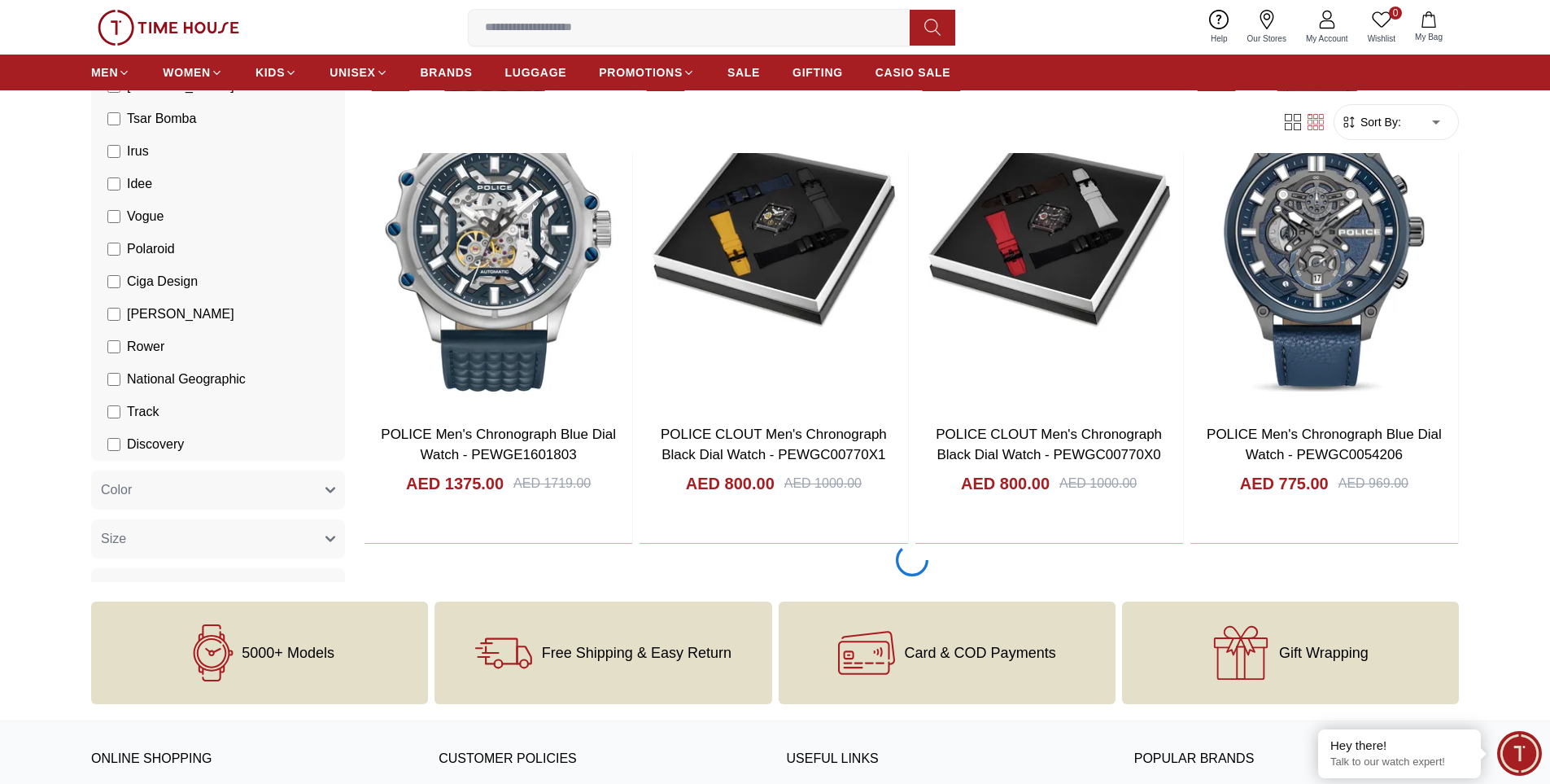
scroll to position [4639, 0]
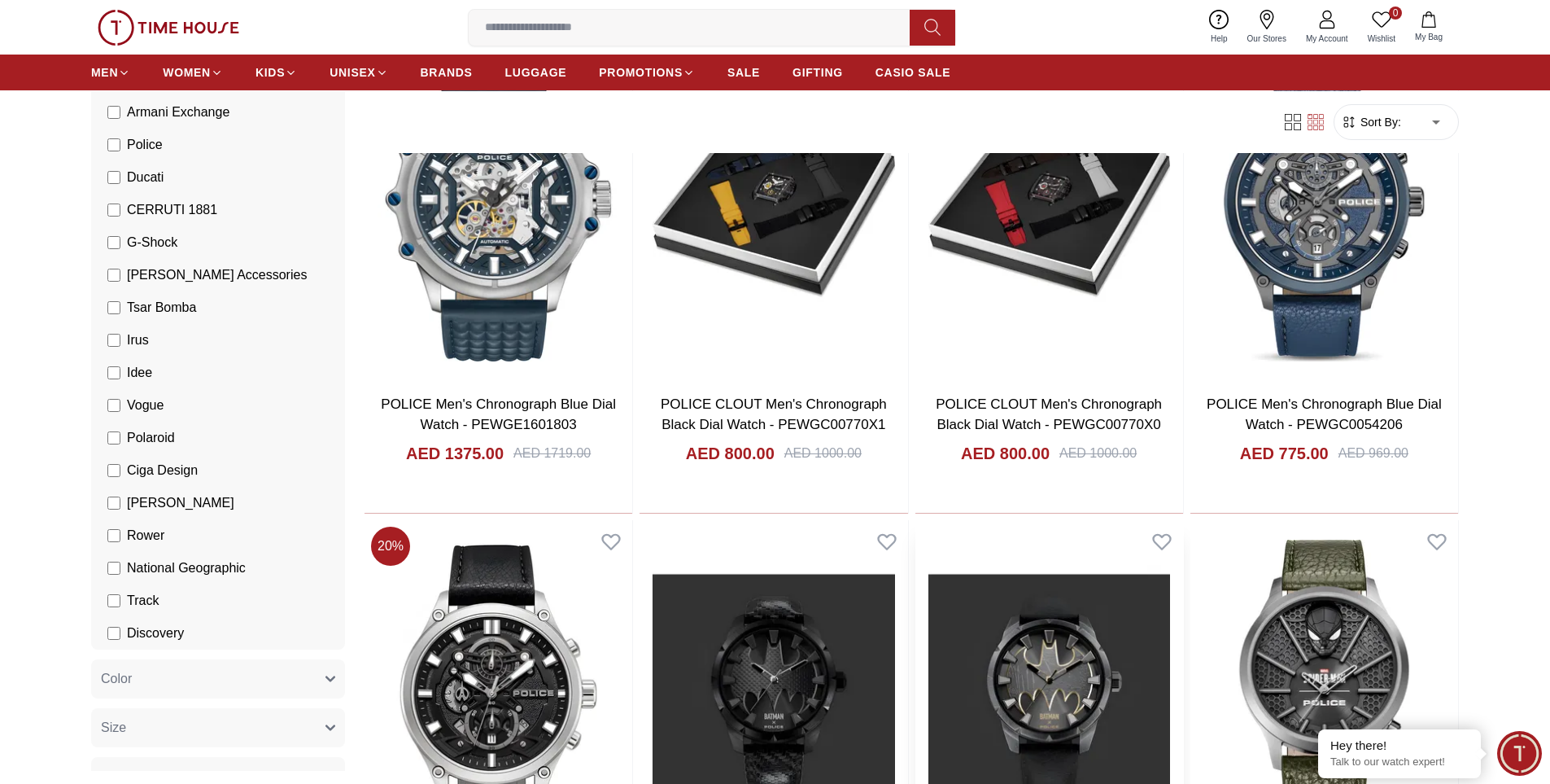
scroll to position [4883, 0]
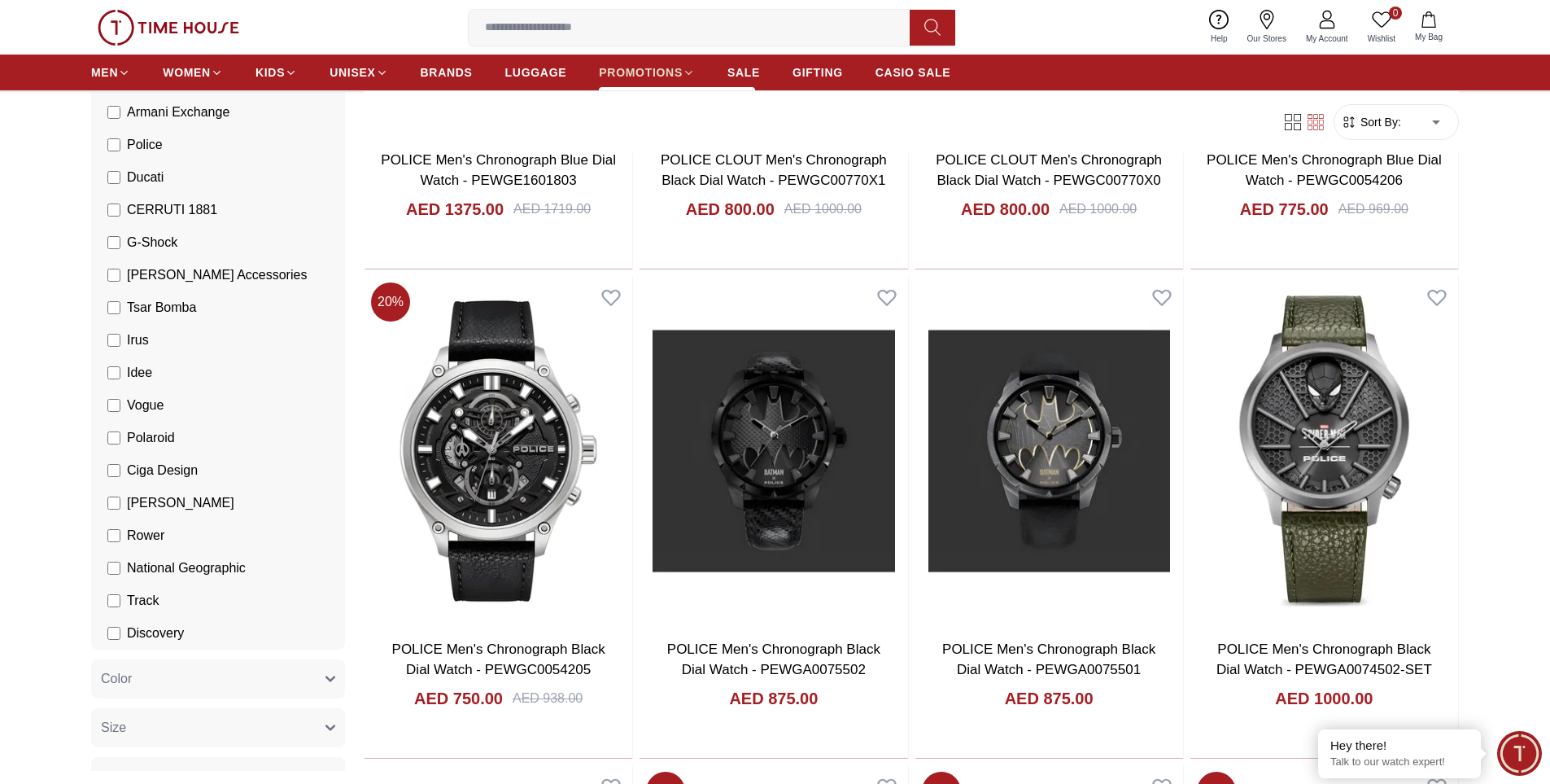
click at [641, 70] on span "PROMOTIONS" at bounding box center [641, 72] width 84 height 16
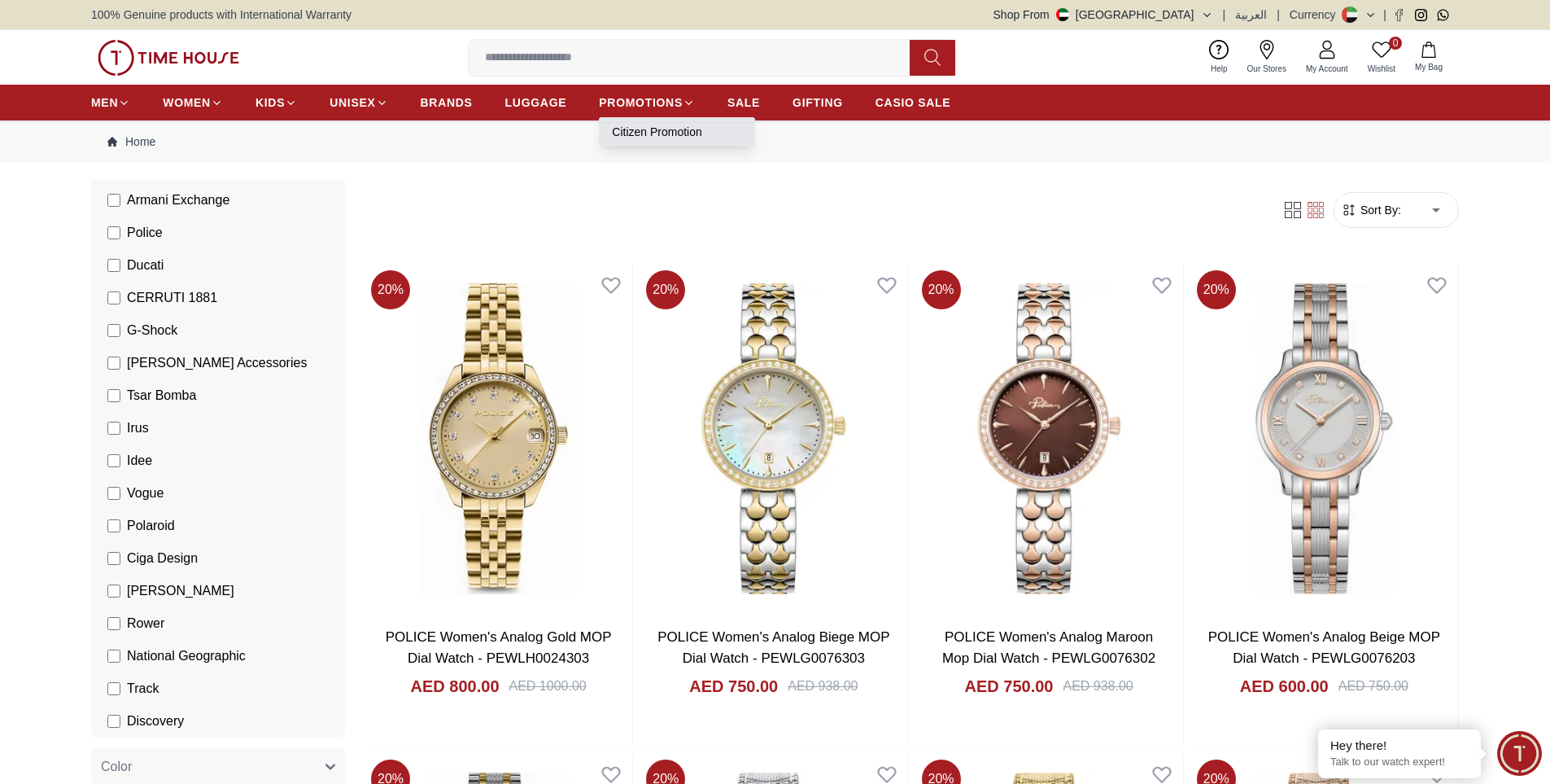
click at [675, 132] on link "Citizen Promotion" at bounding box center [677, 132] width 130 height 16
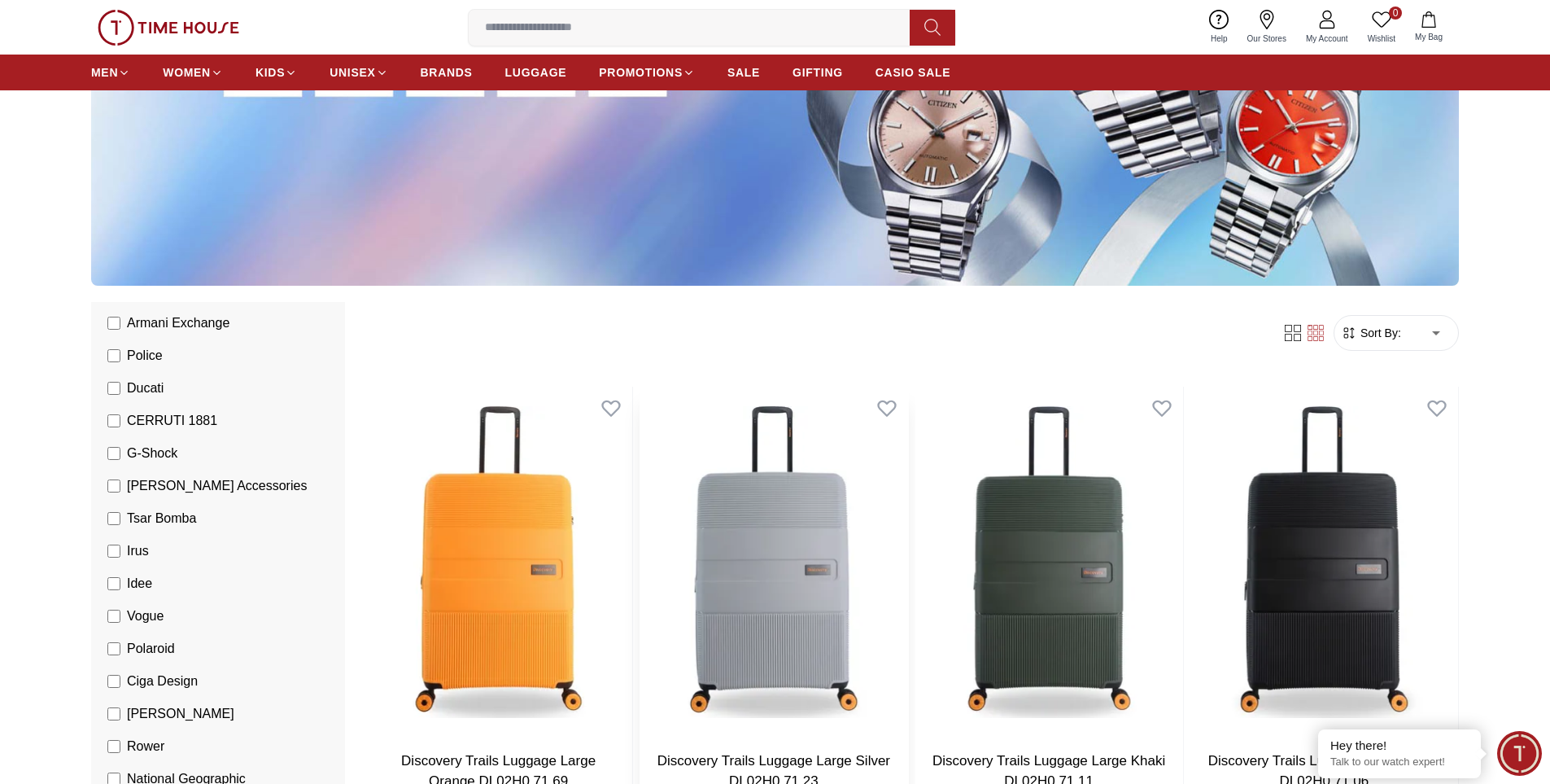
scroll to position [163, 0]
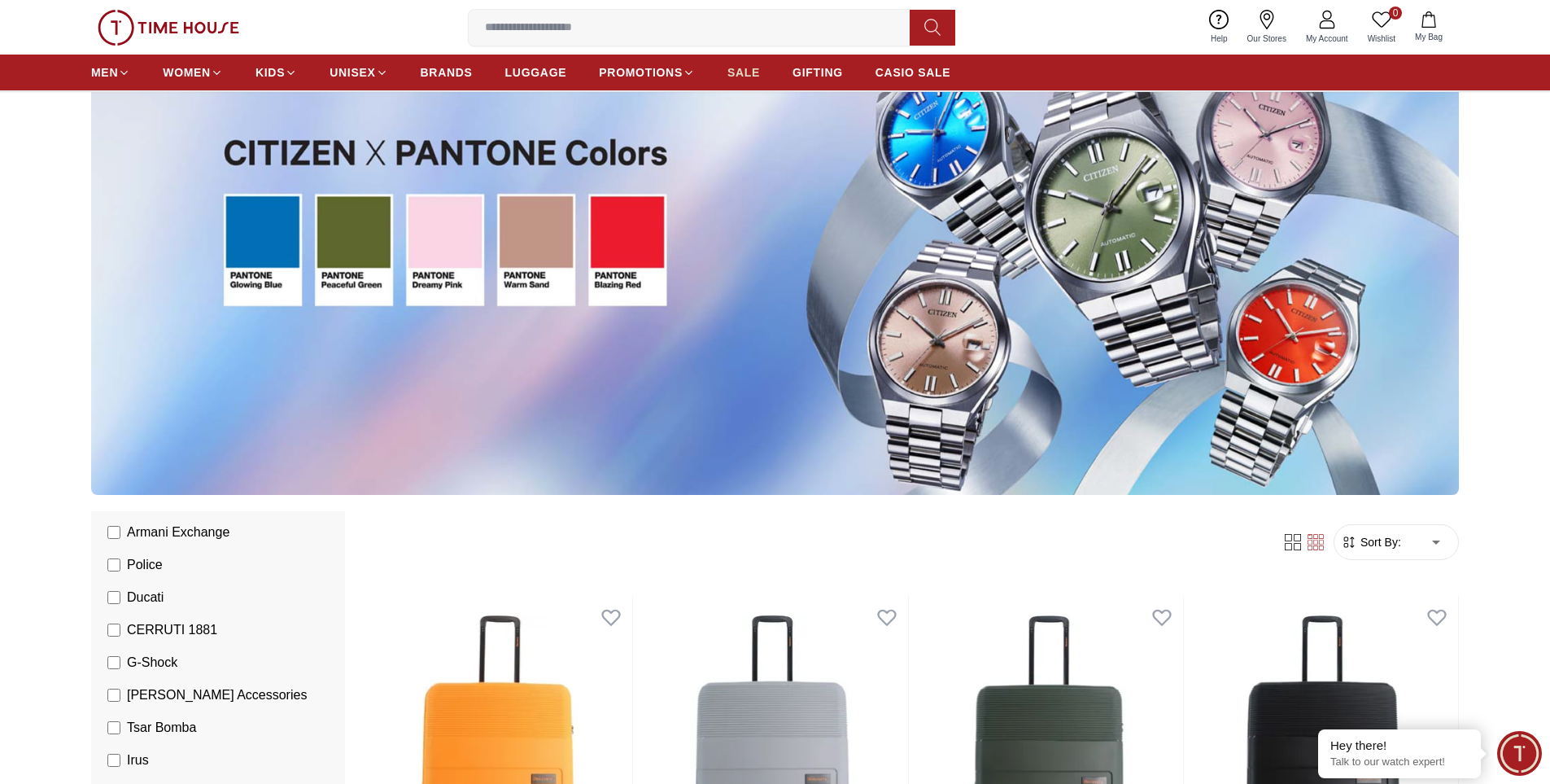
click at [750, 69] on span "SALE" at bounding box center [744, 72] width 33 height 16
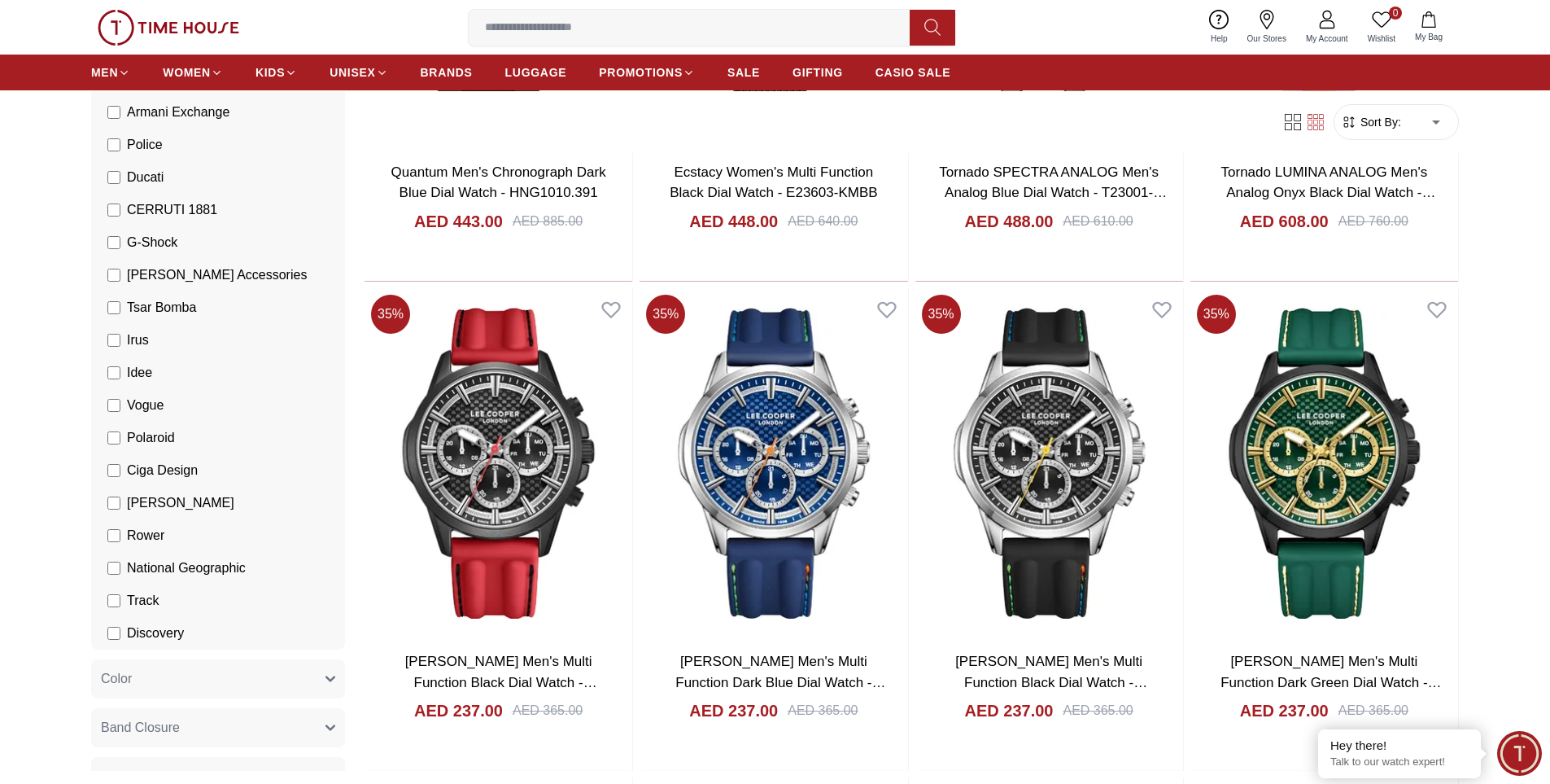
scroll to position [1953, 0]
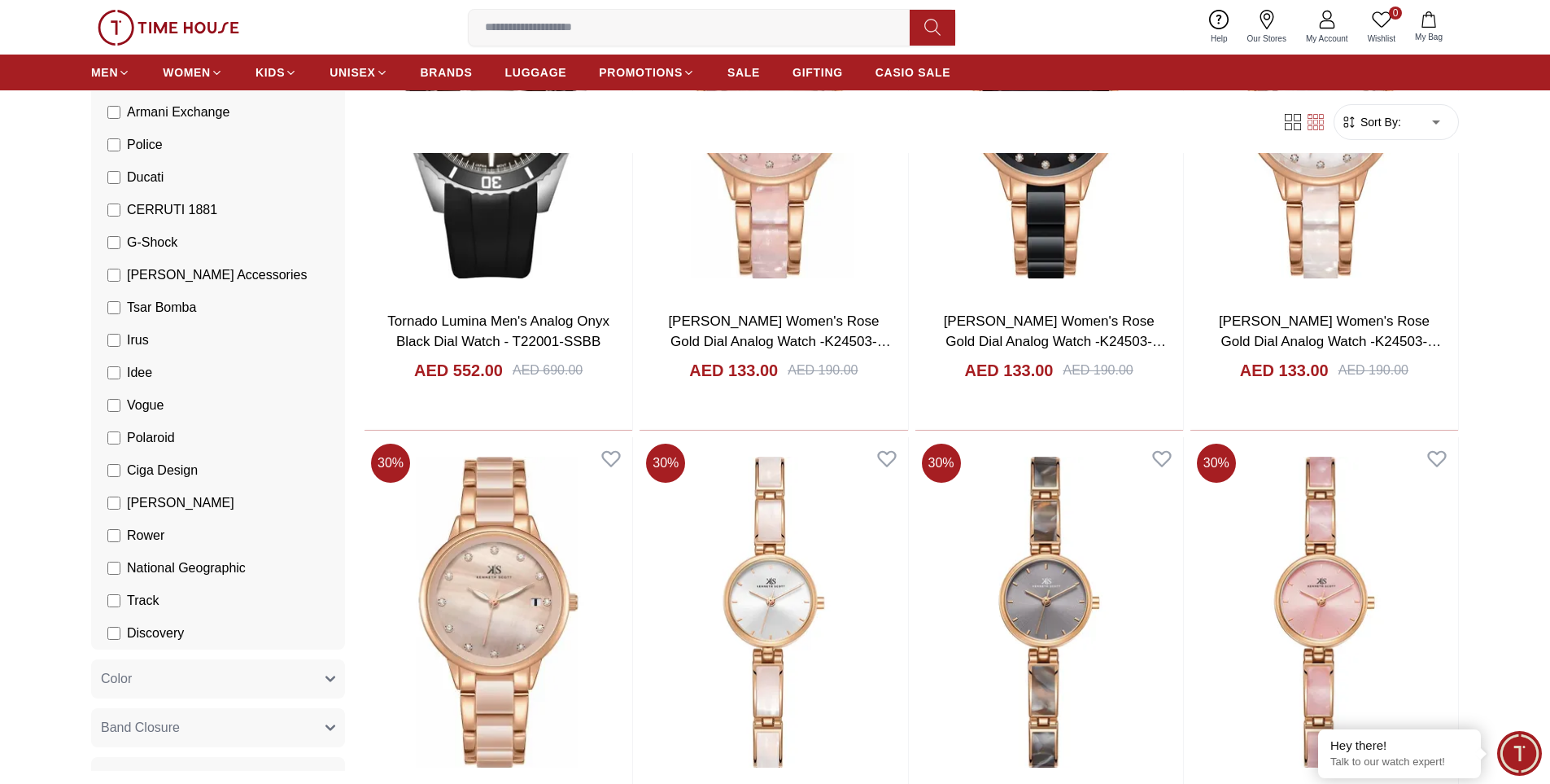
scroll to position [4313, 0]
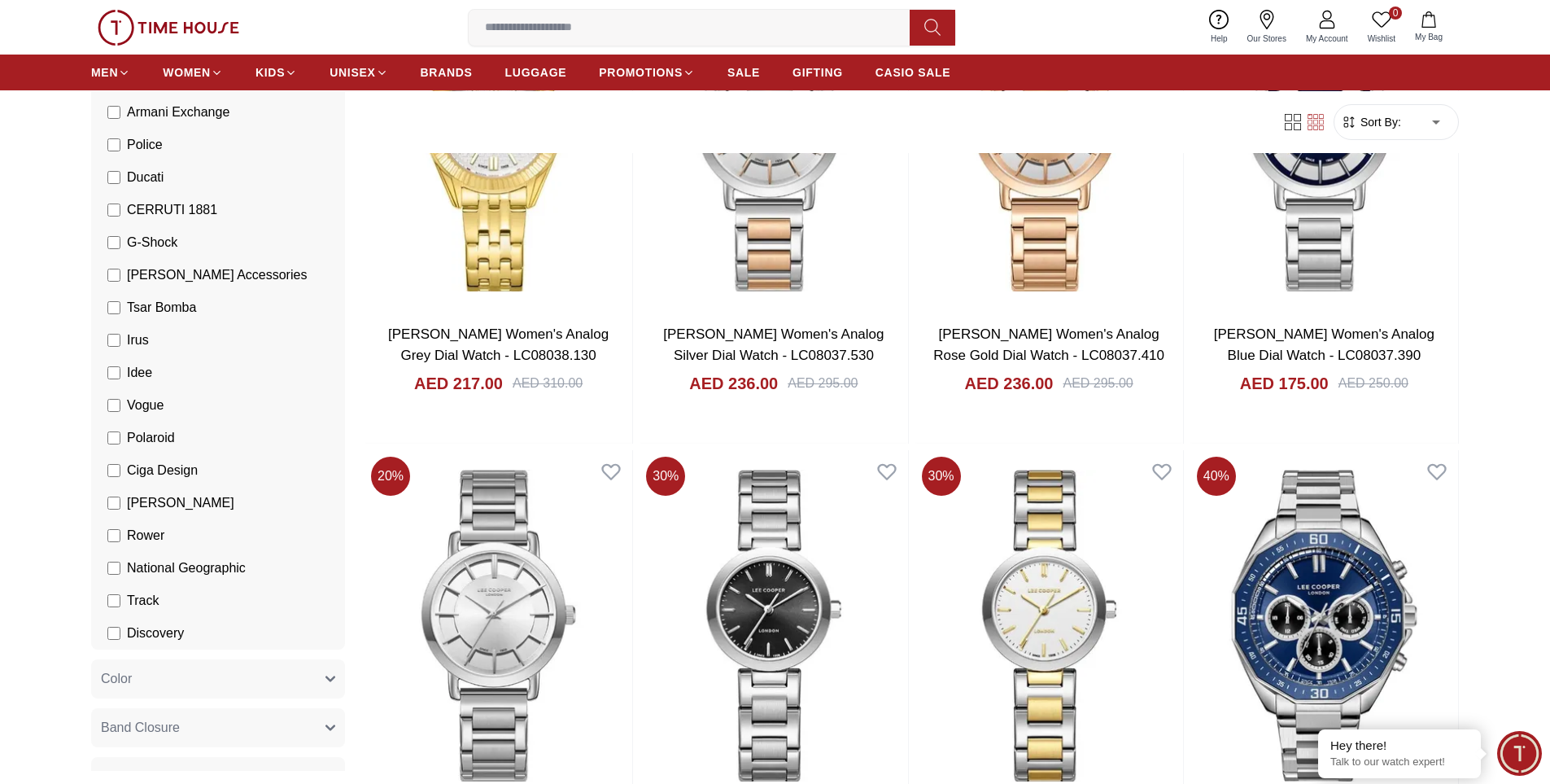
scroll to position [6673, 0]
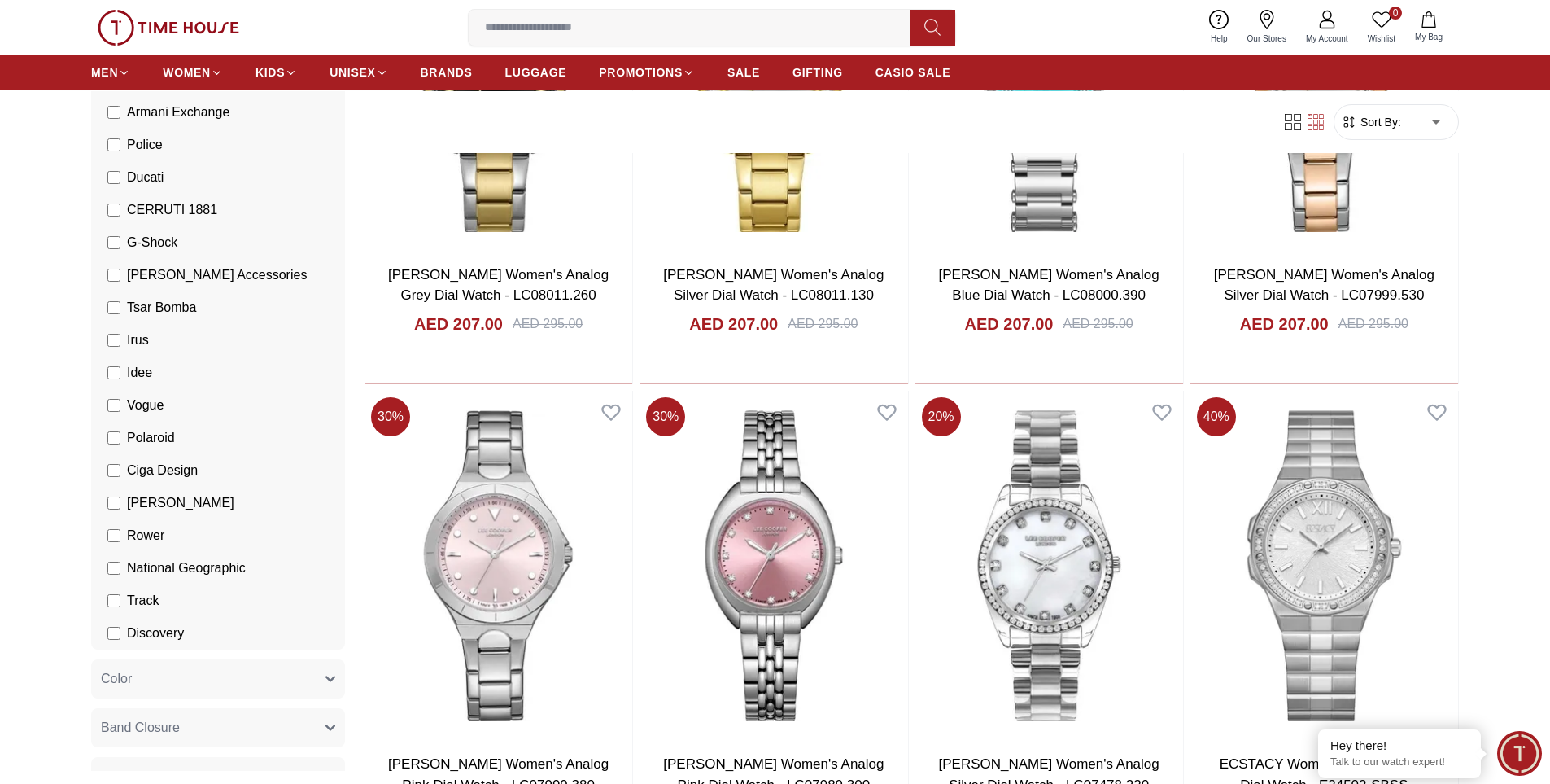
scroll to position [9766, 0]
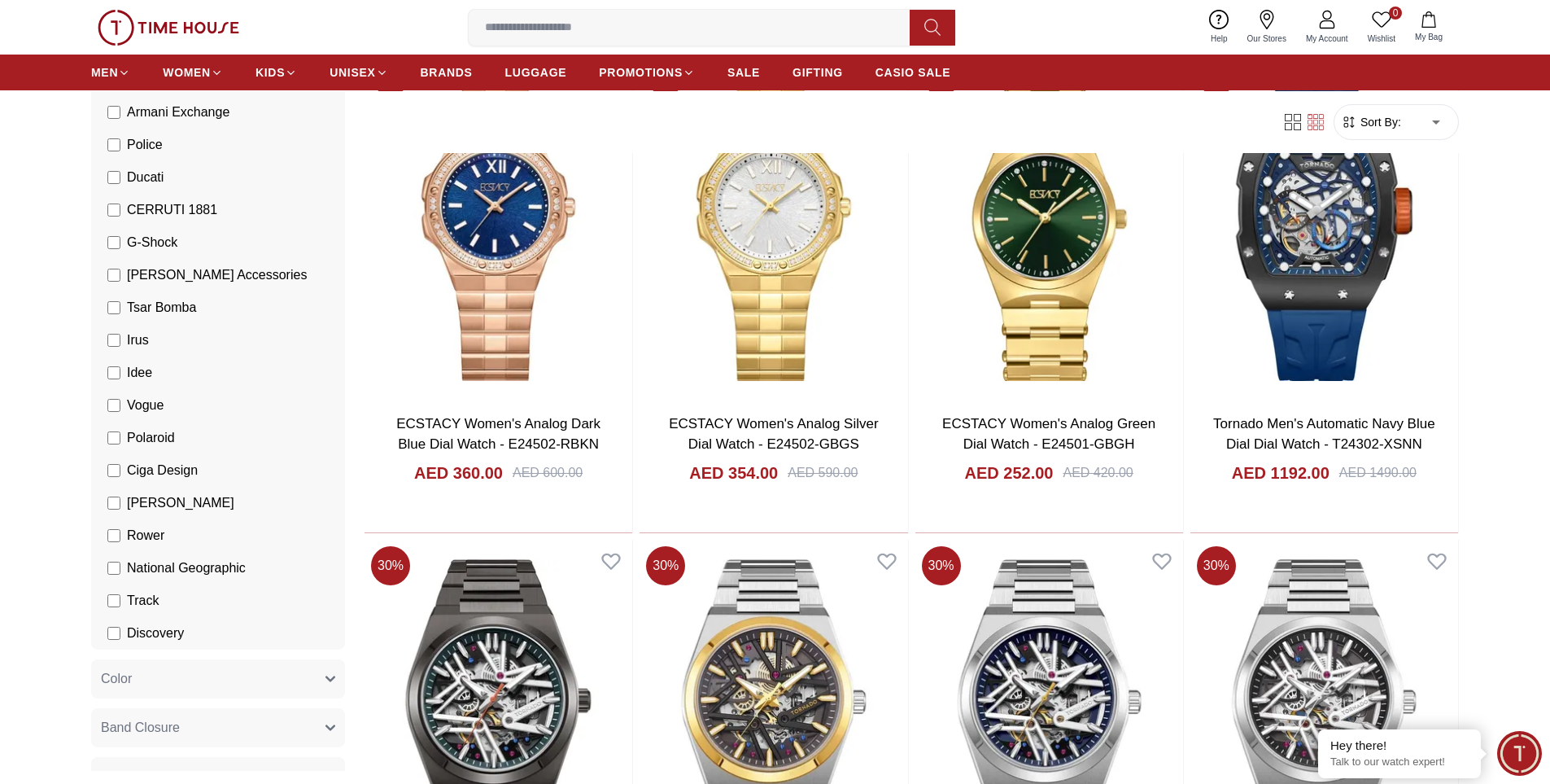
scroll to position [10661, 0]
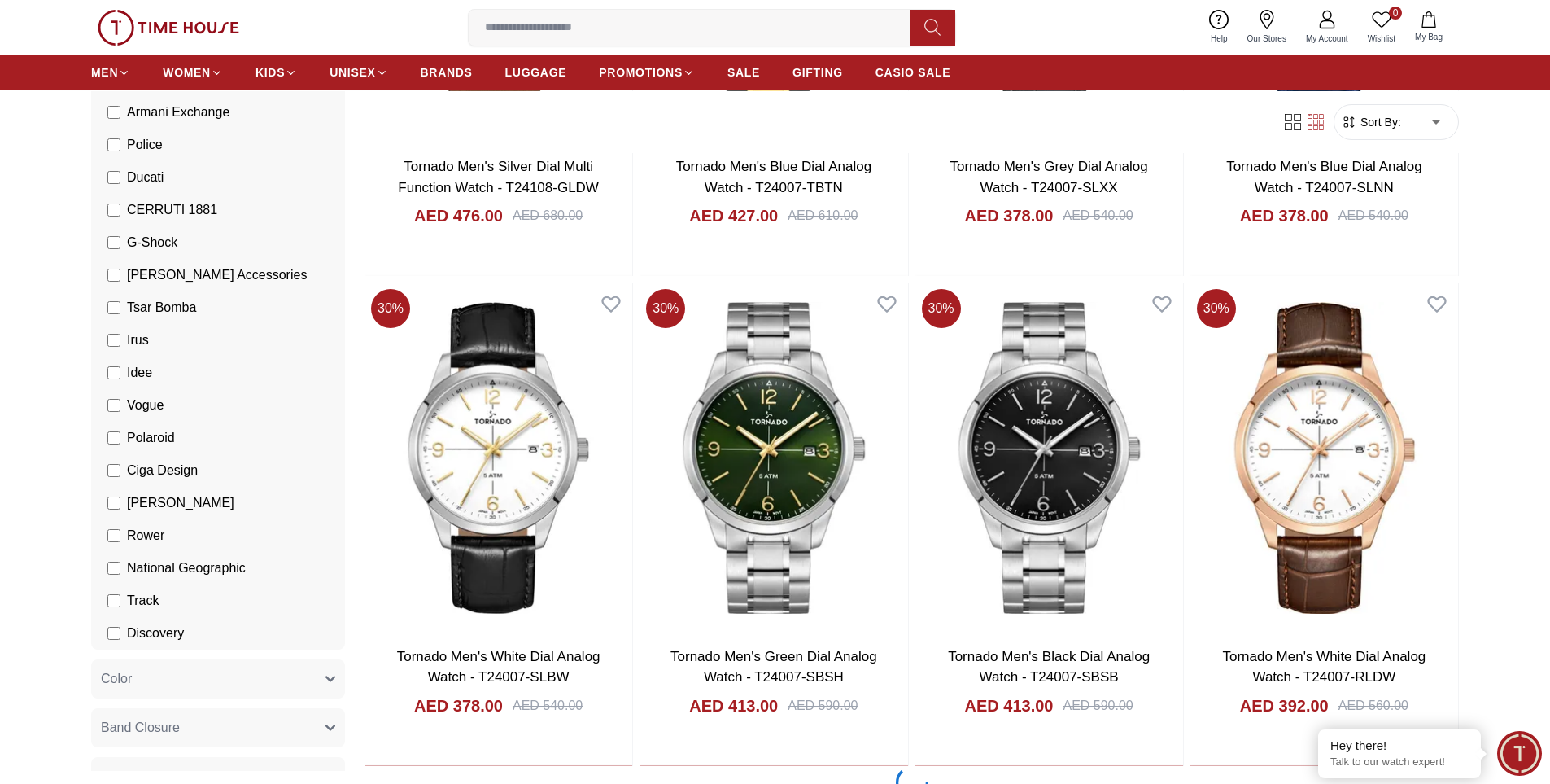
scroll to position [14731, 0]
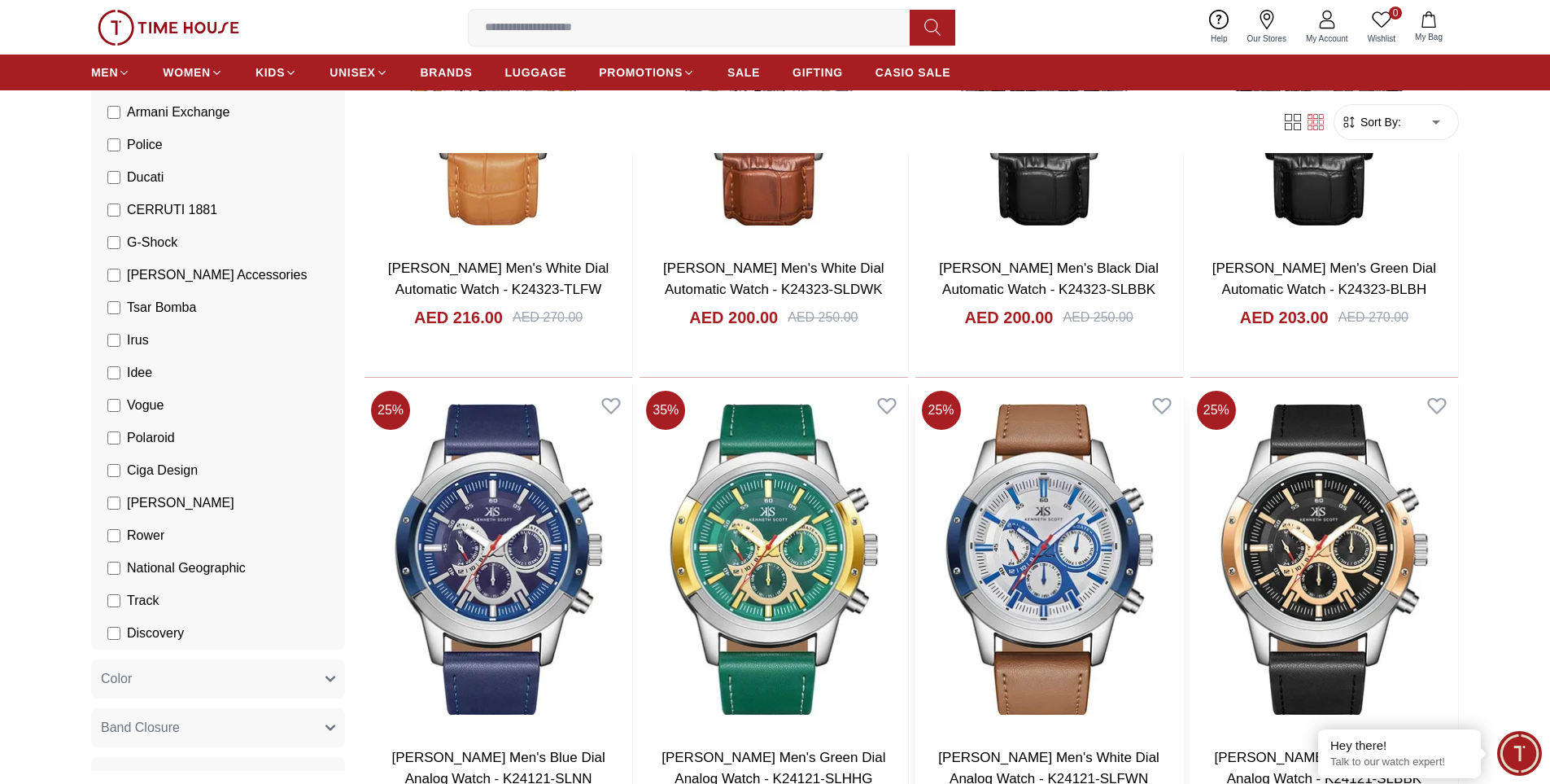
scroll to position [19567, 0]
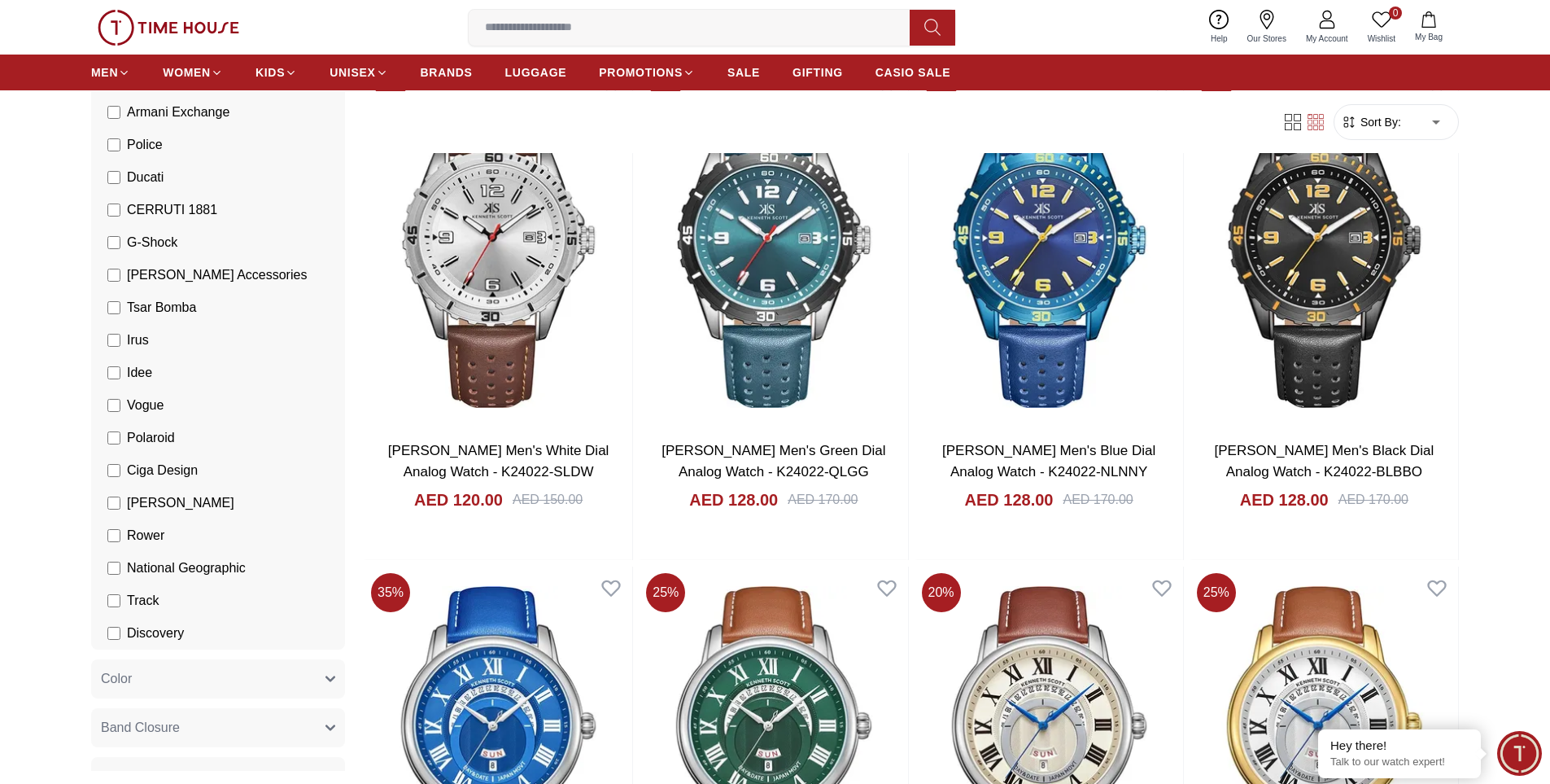
scroll to position [21848, 0]
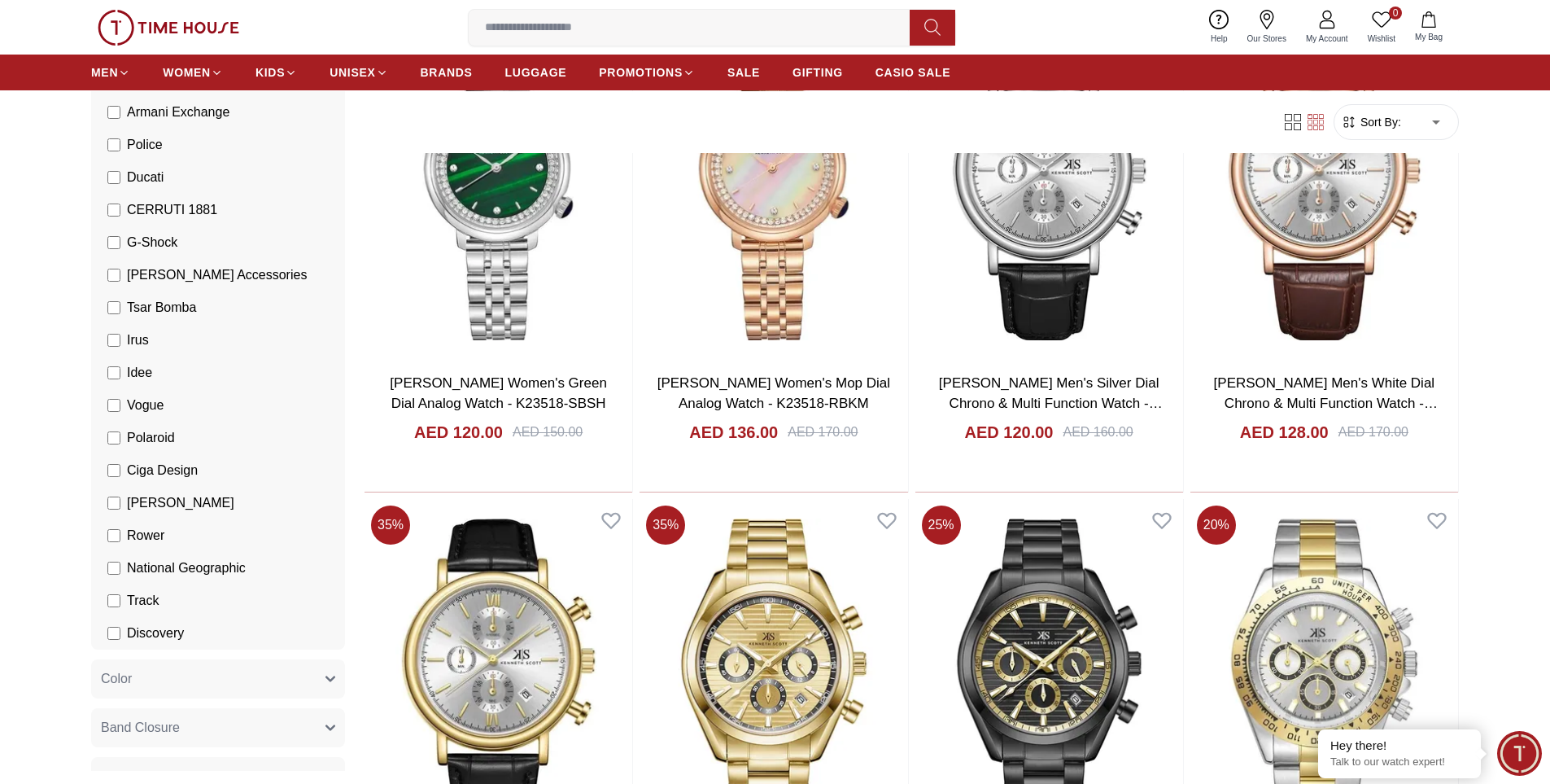
scroll to position [24441, 0]
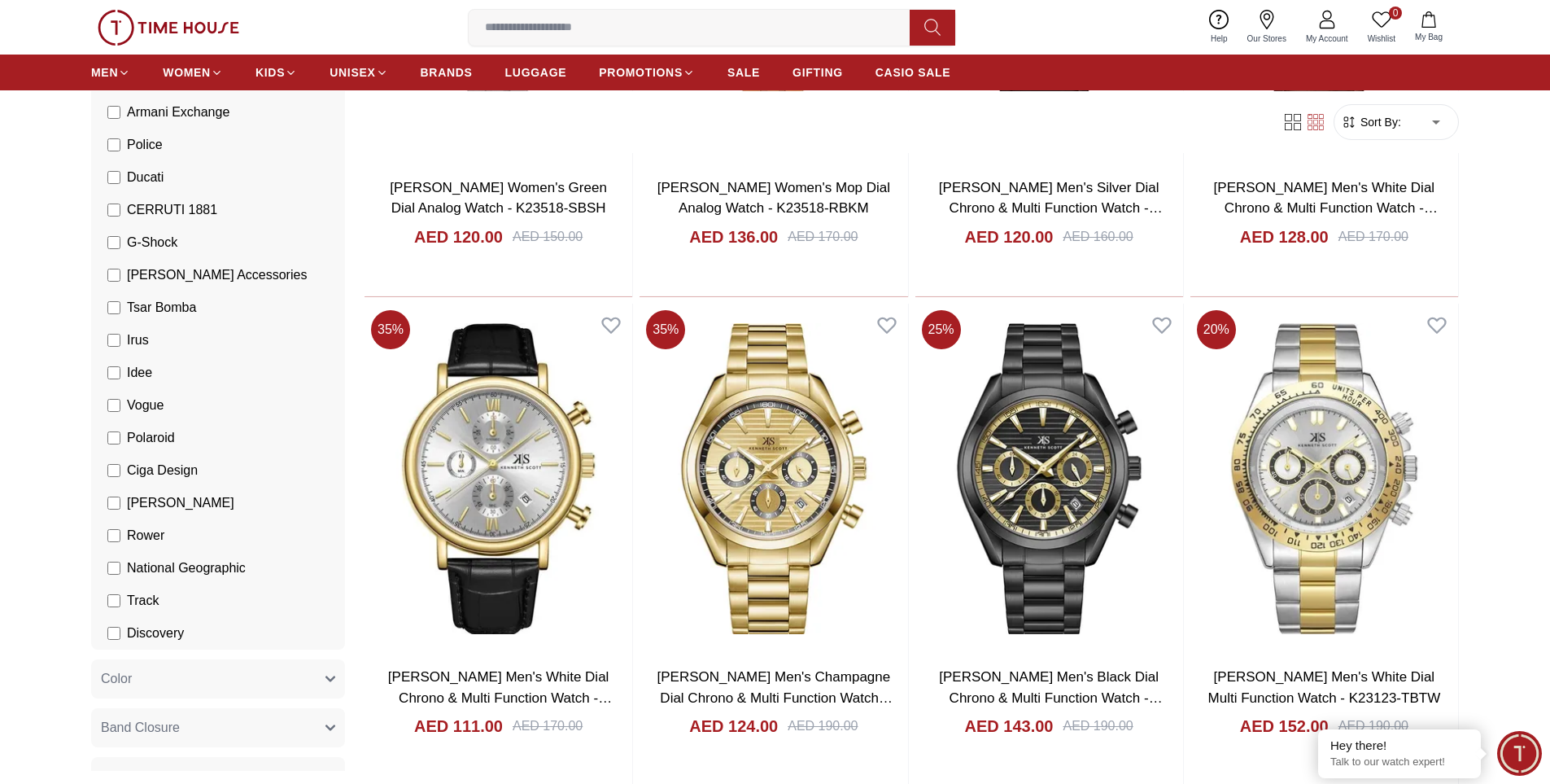
scroll to position [24660, 0]
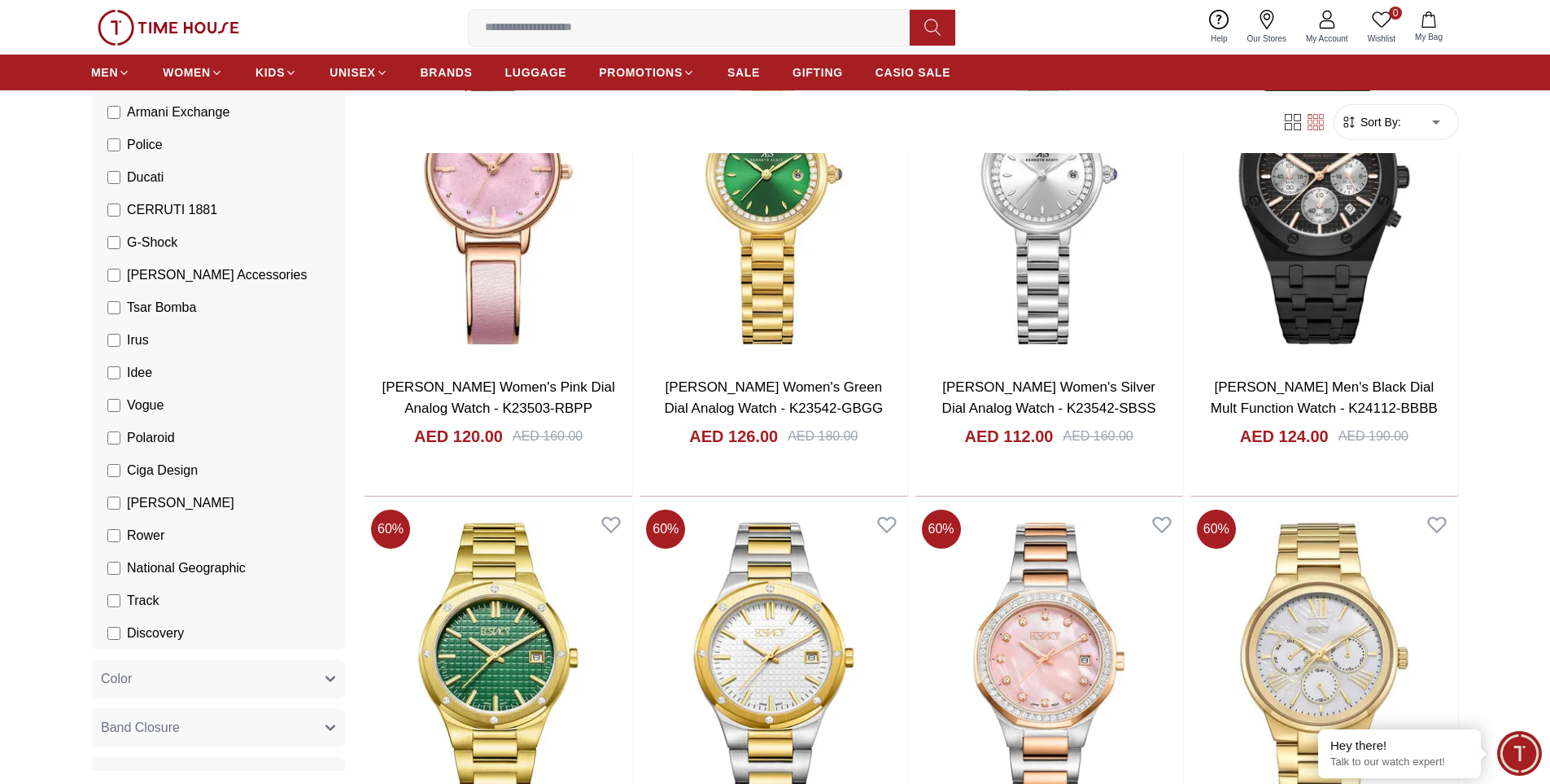
scroll to position [29215, 0]
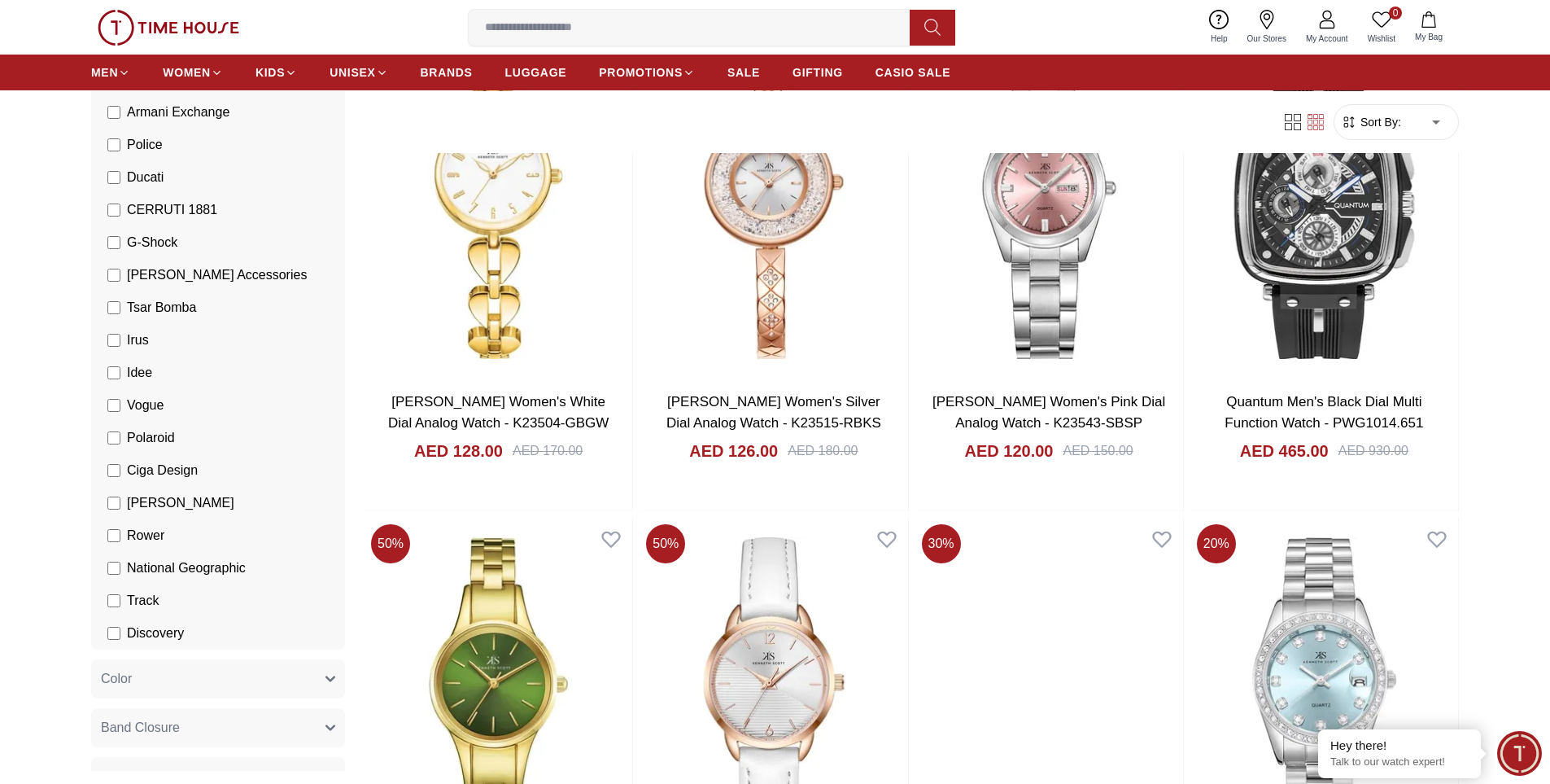
scroll to position [31746, 0]
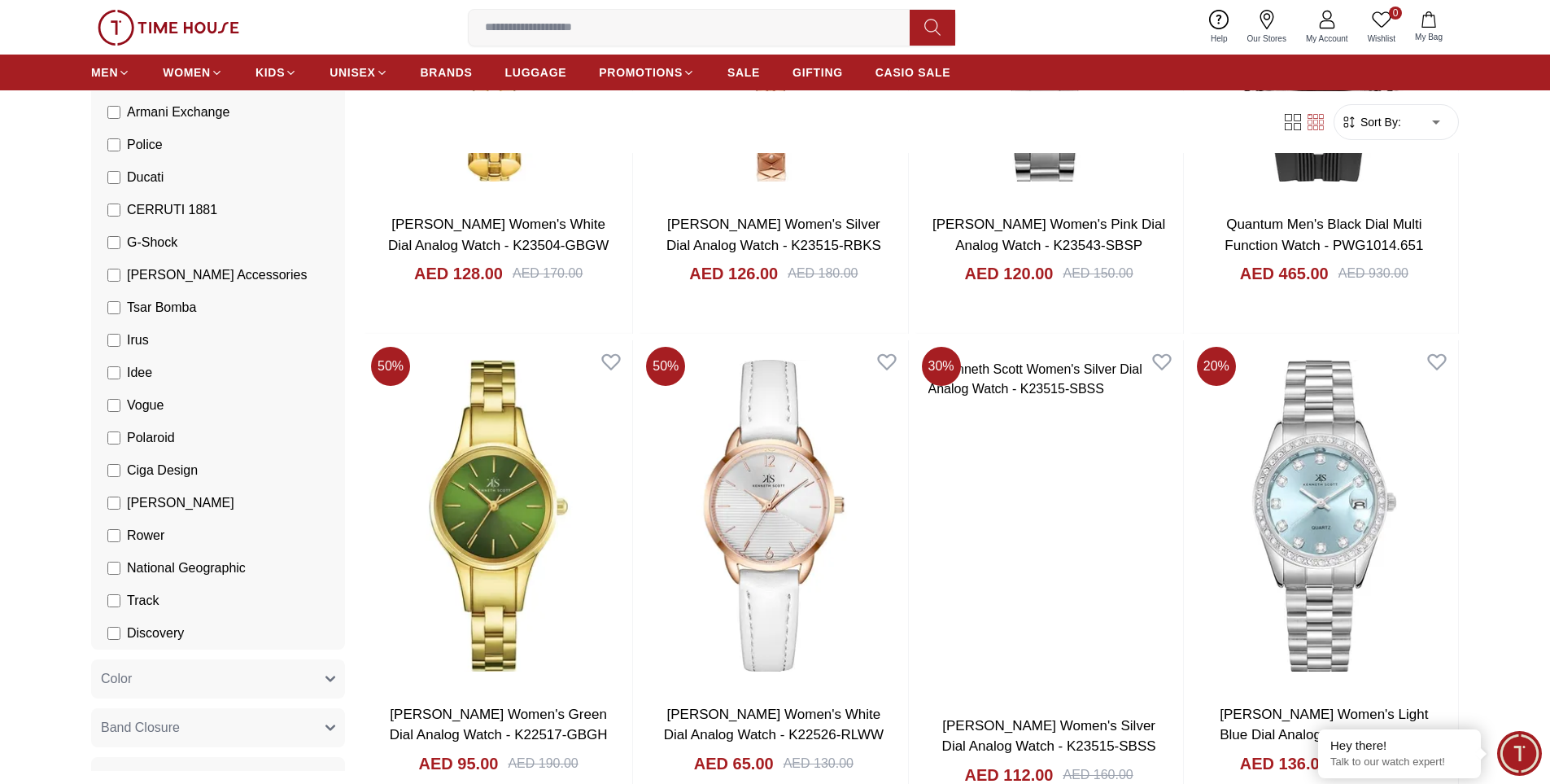
scroll to position [31821, 0]
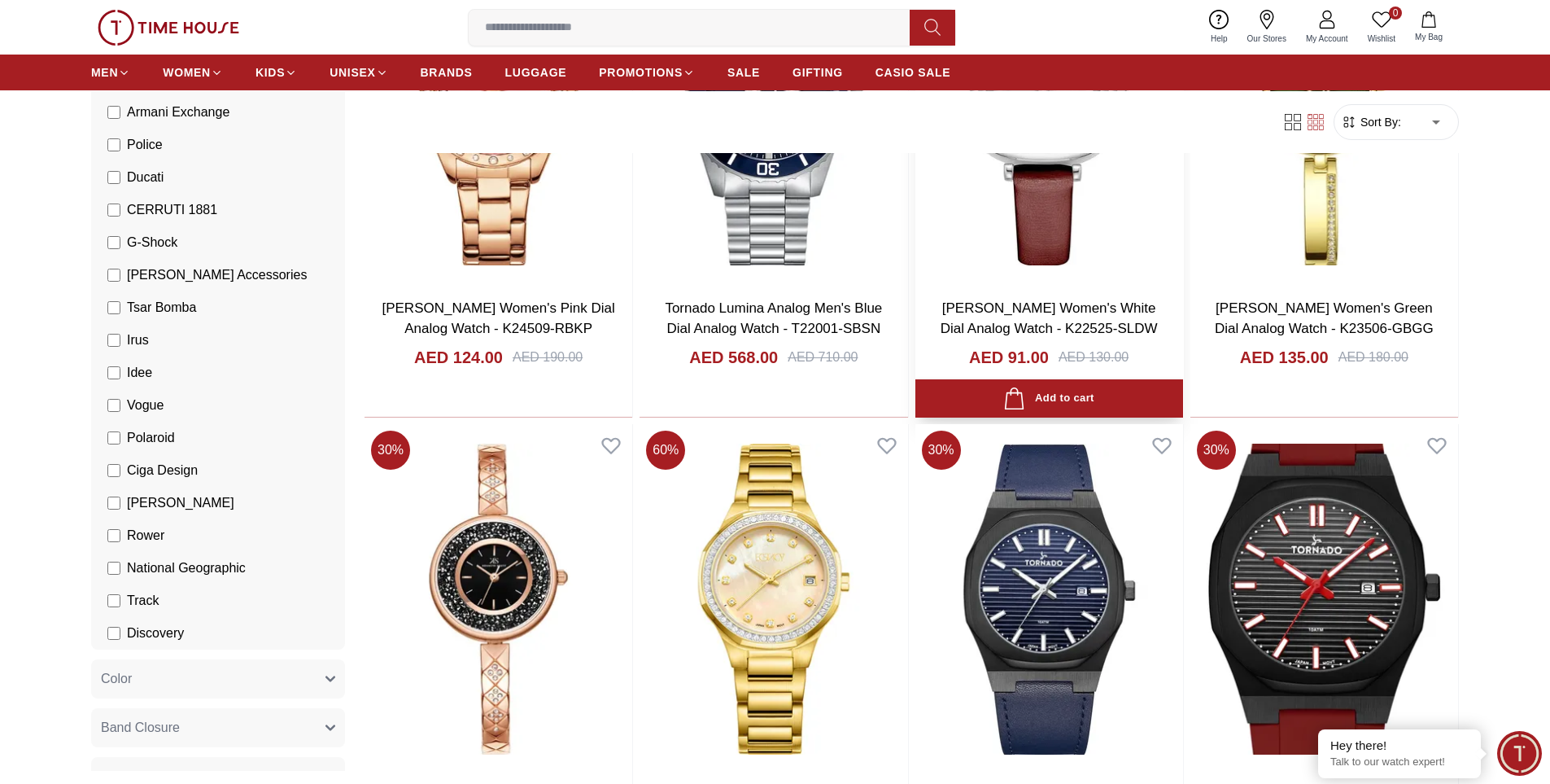
scroll to position [37112, 0]
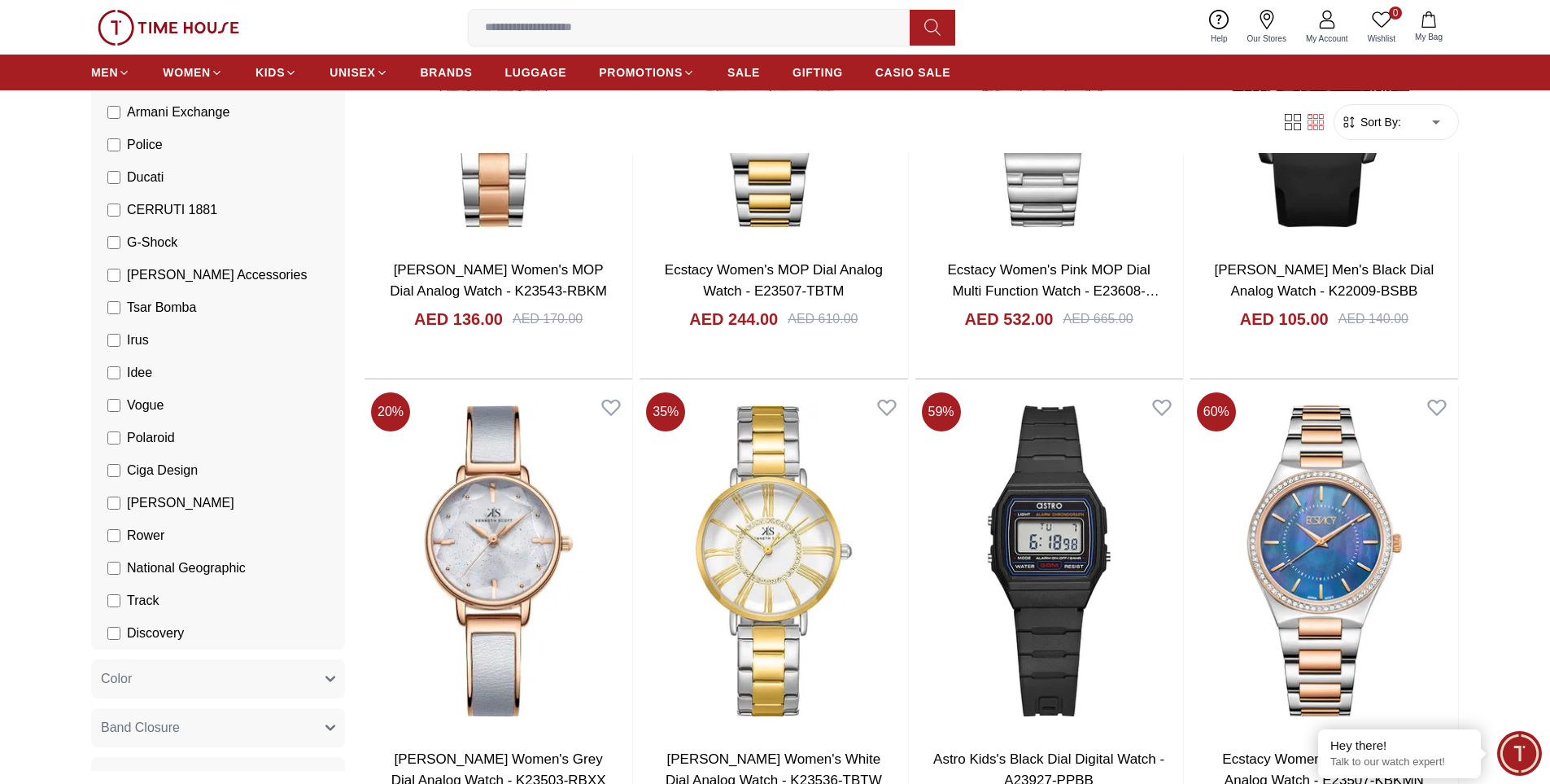
scroll to position [39150, 0]
